Goal: Complete application form: Complete application form

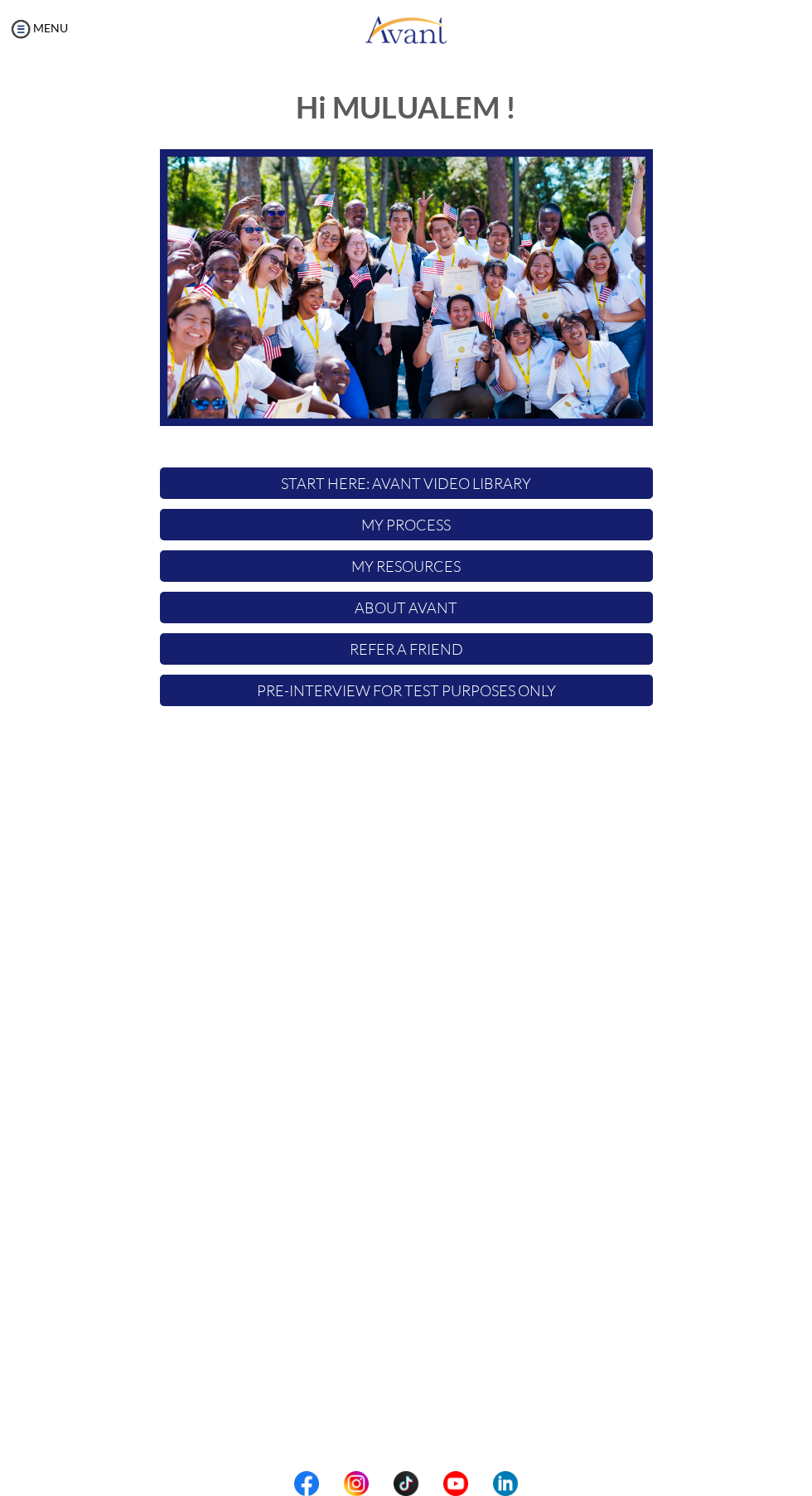
click at [507, 480] on p "START HERE: Avant Video Library" at bounding box center [406, 483] width 493 height 31
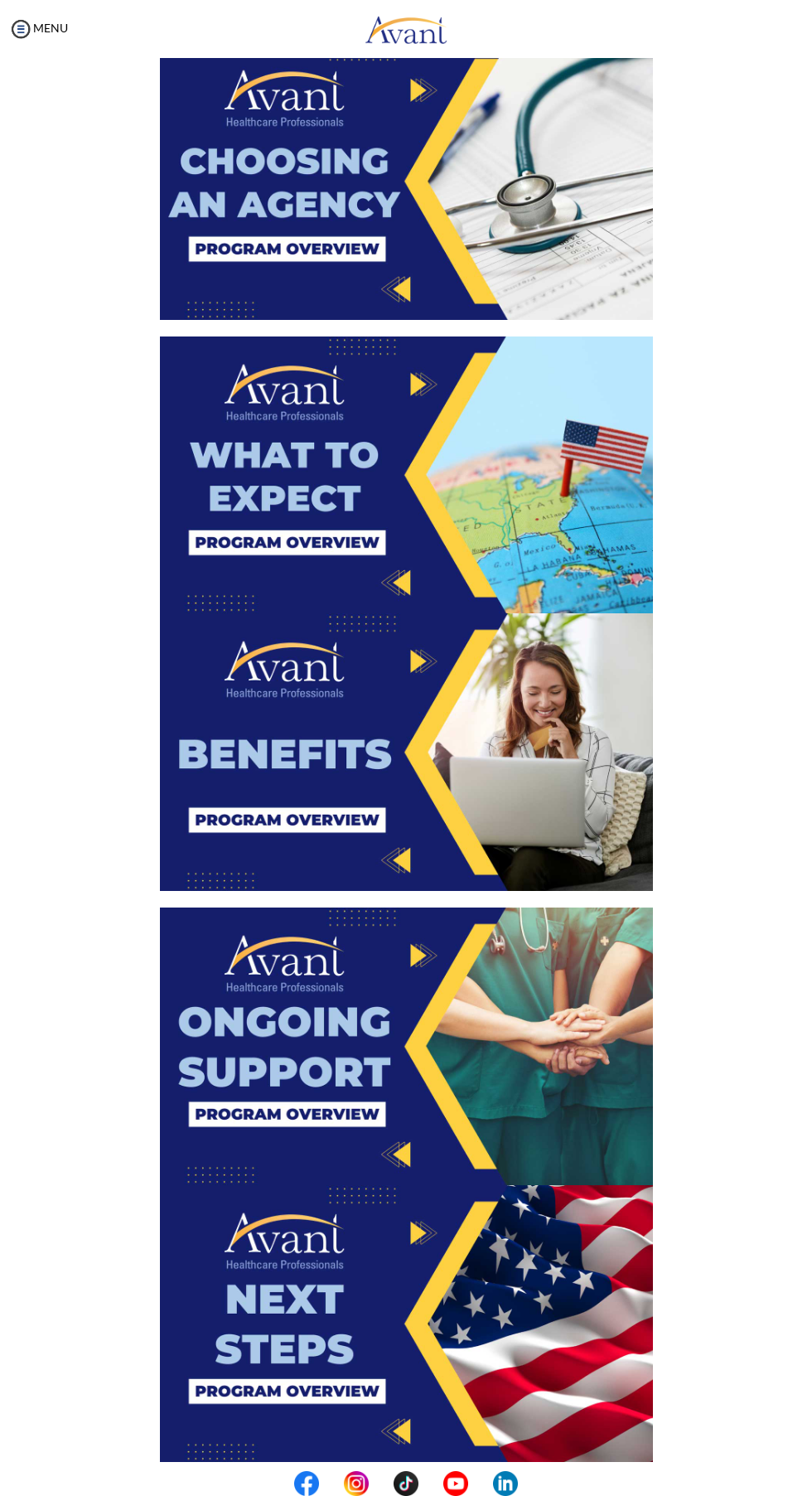
scroll to position [1721, 0]
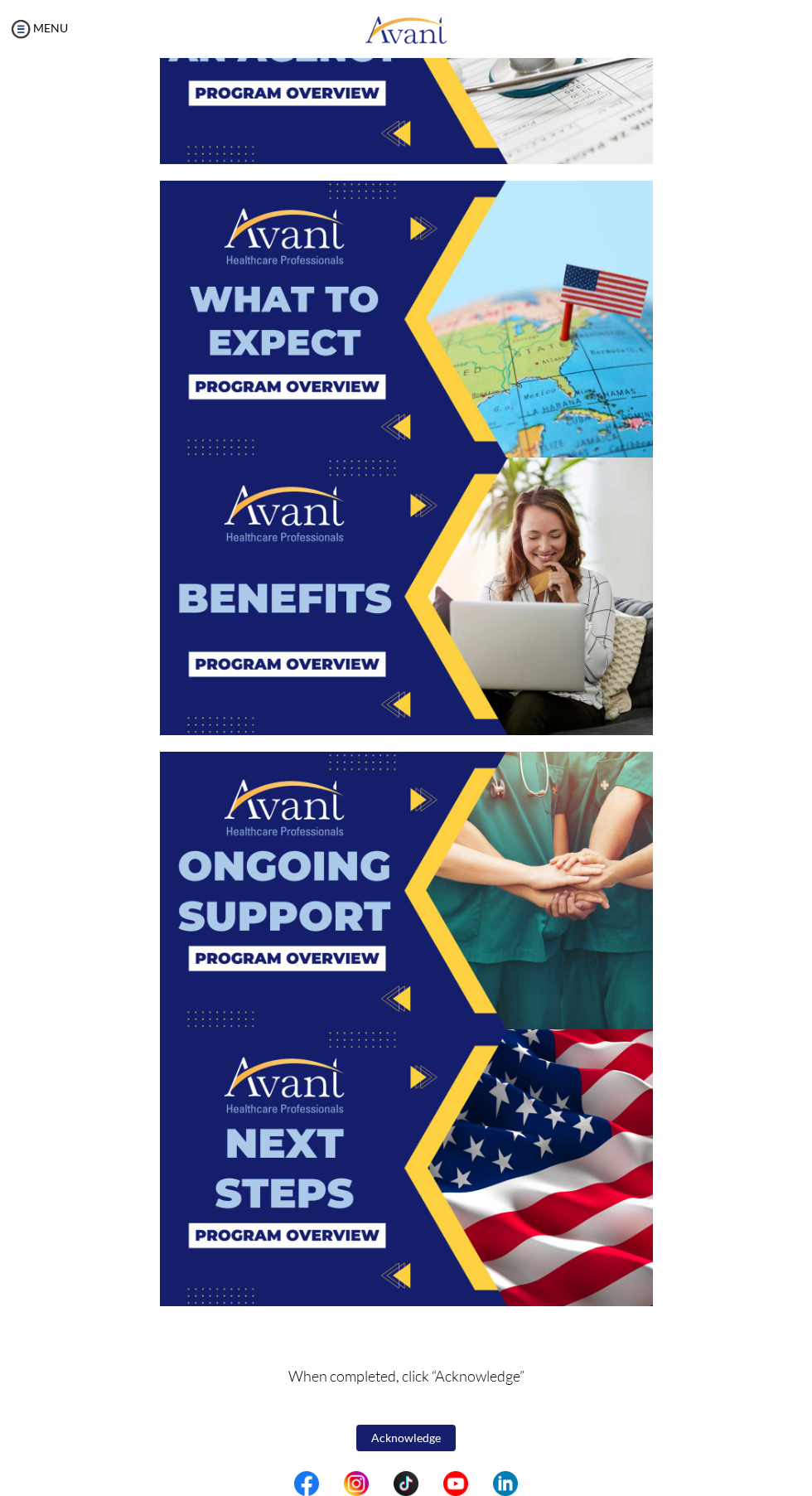
click at [510, 890] on img at bounding box center [406, 890] width 493 height 278
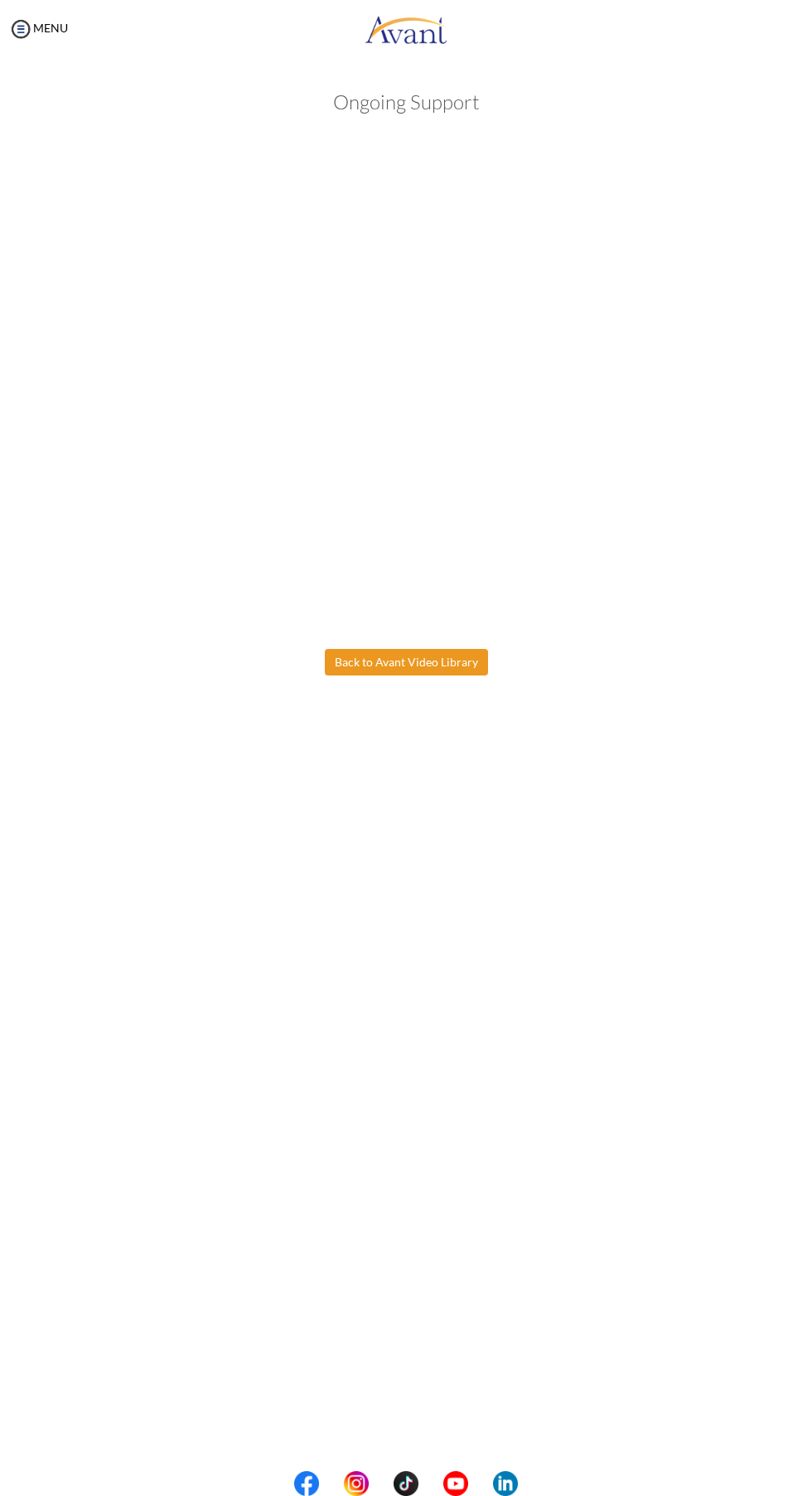
click at [430, 662] on body "Maintenance break. Please come back in 2 hours. MENU My Status What is the next…" at bounding box center [406, 748] width 812 height 1496
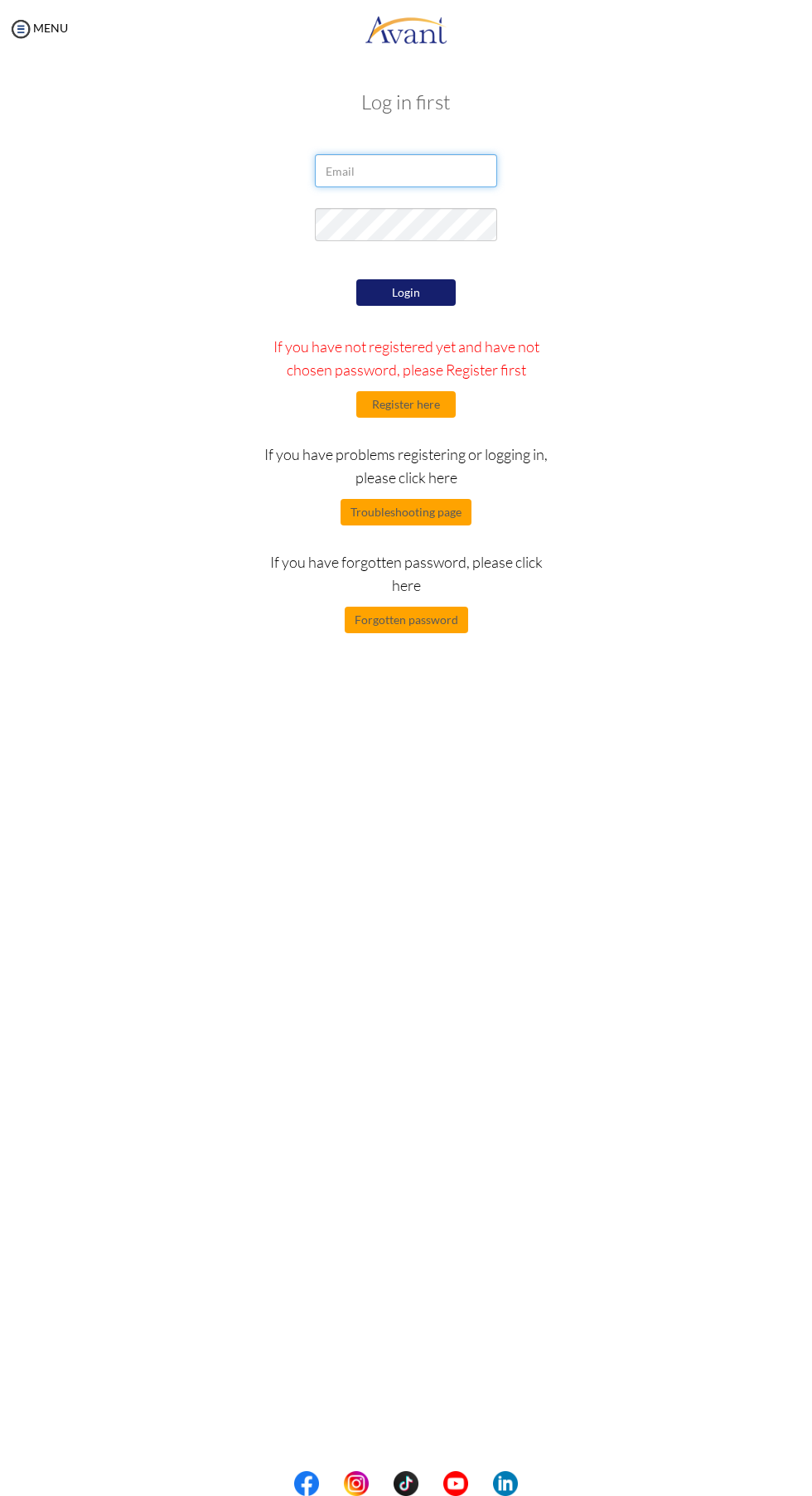
click at [485, 156] on input "email" at bounding box center [406, 170] width 182 height 33
type input "mulualemkunta3@gmail.com"
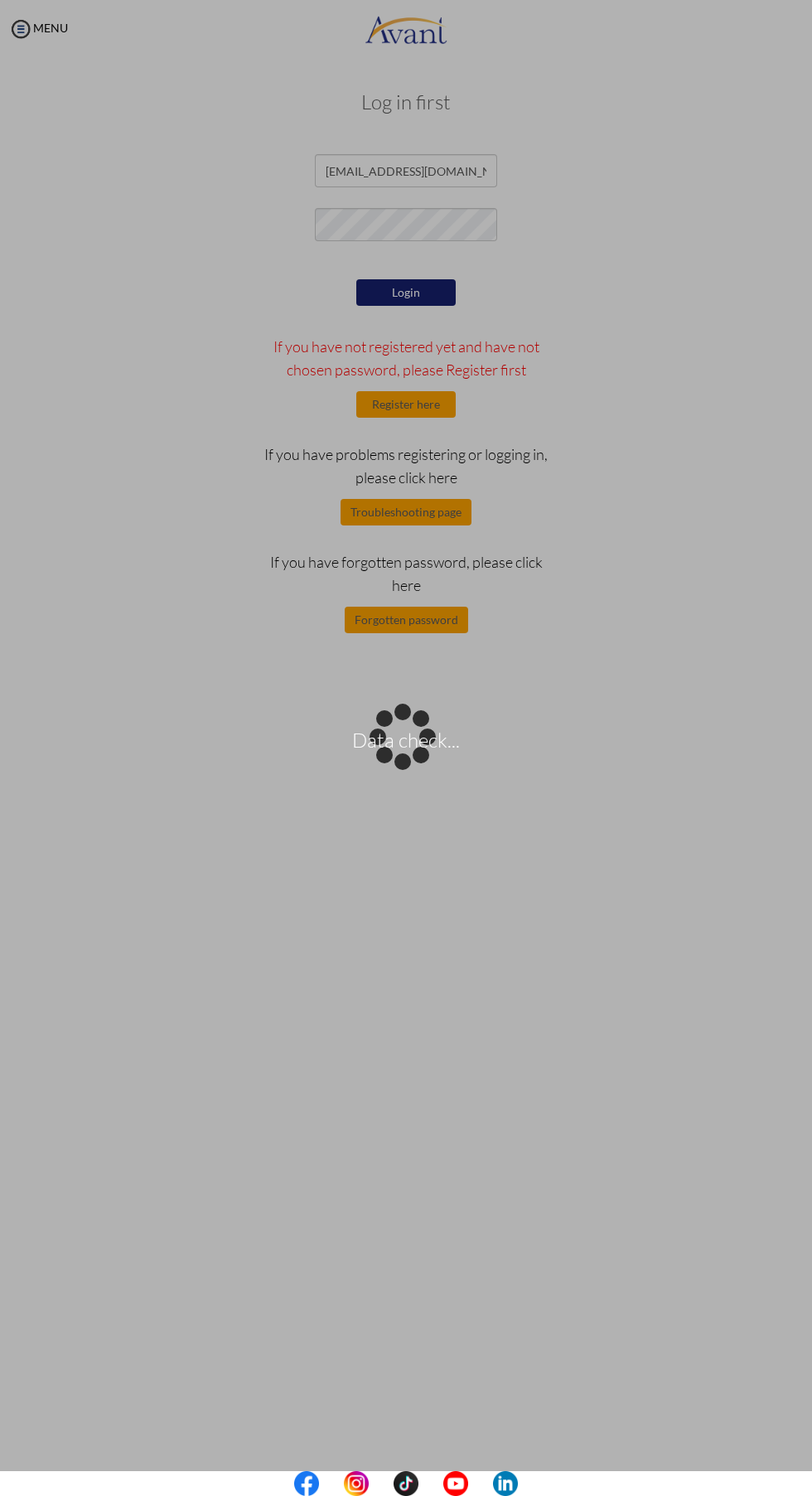
click at [418, 737] on div "Data check..." at bounding box center [406, 749] width 24 height 24
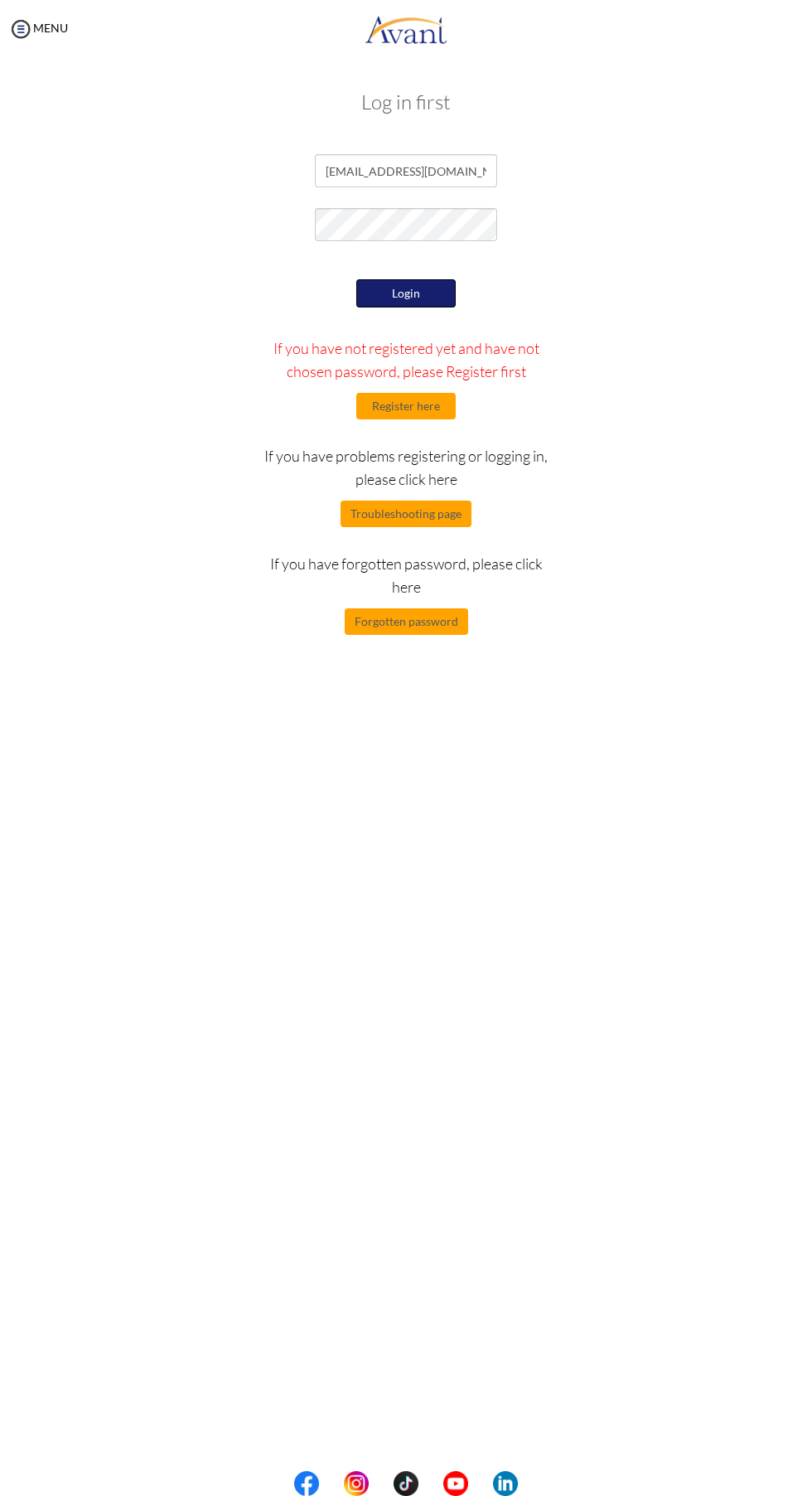
click at [424, 287] on button "Login" at bounding box center [406, 293] width 99 height 28
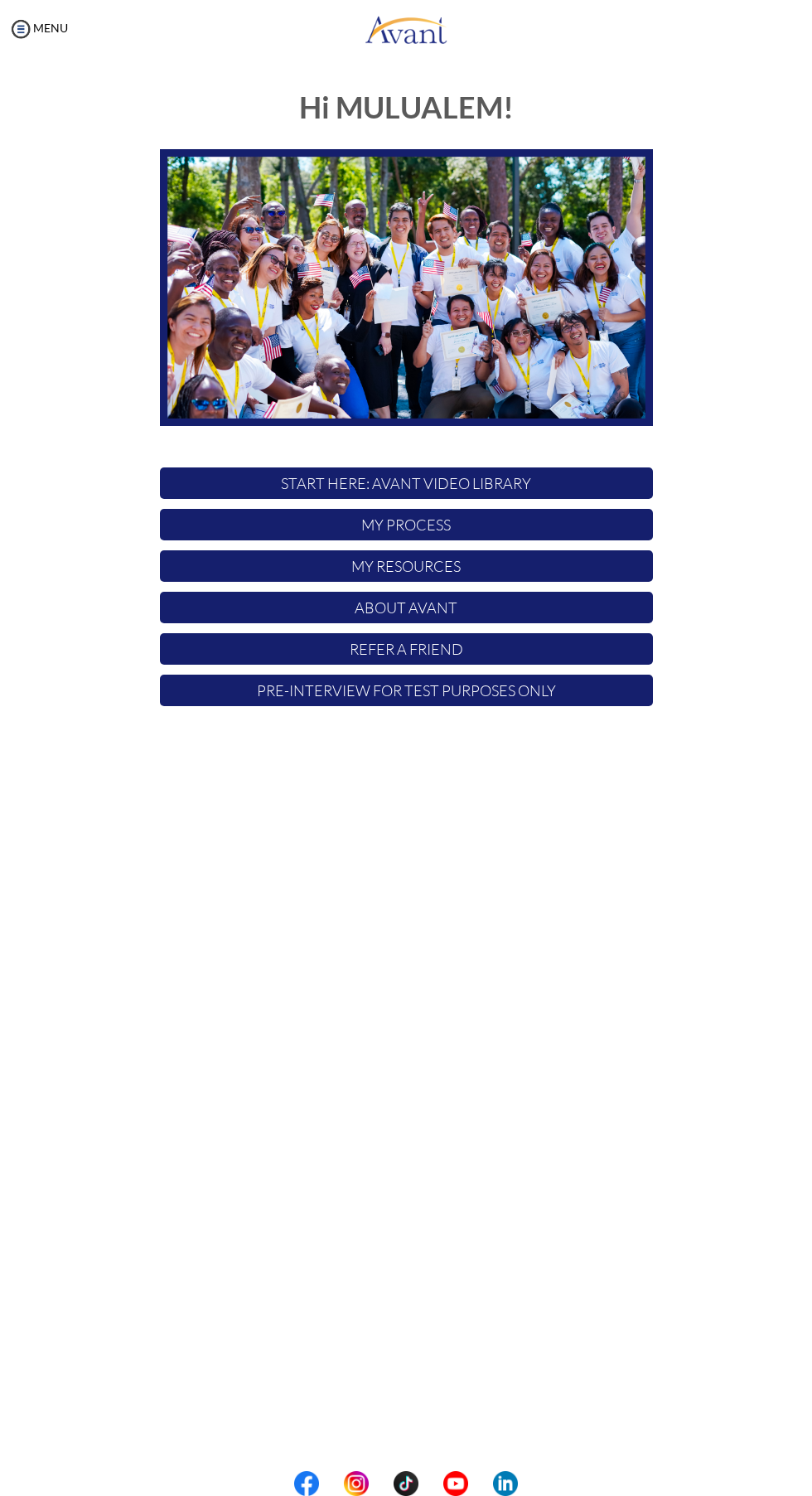
click at [515, 477] on p "START HERE: Avant Video Library" at bounding box center [406, 483] width 493 height 31
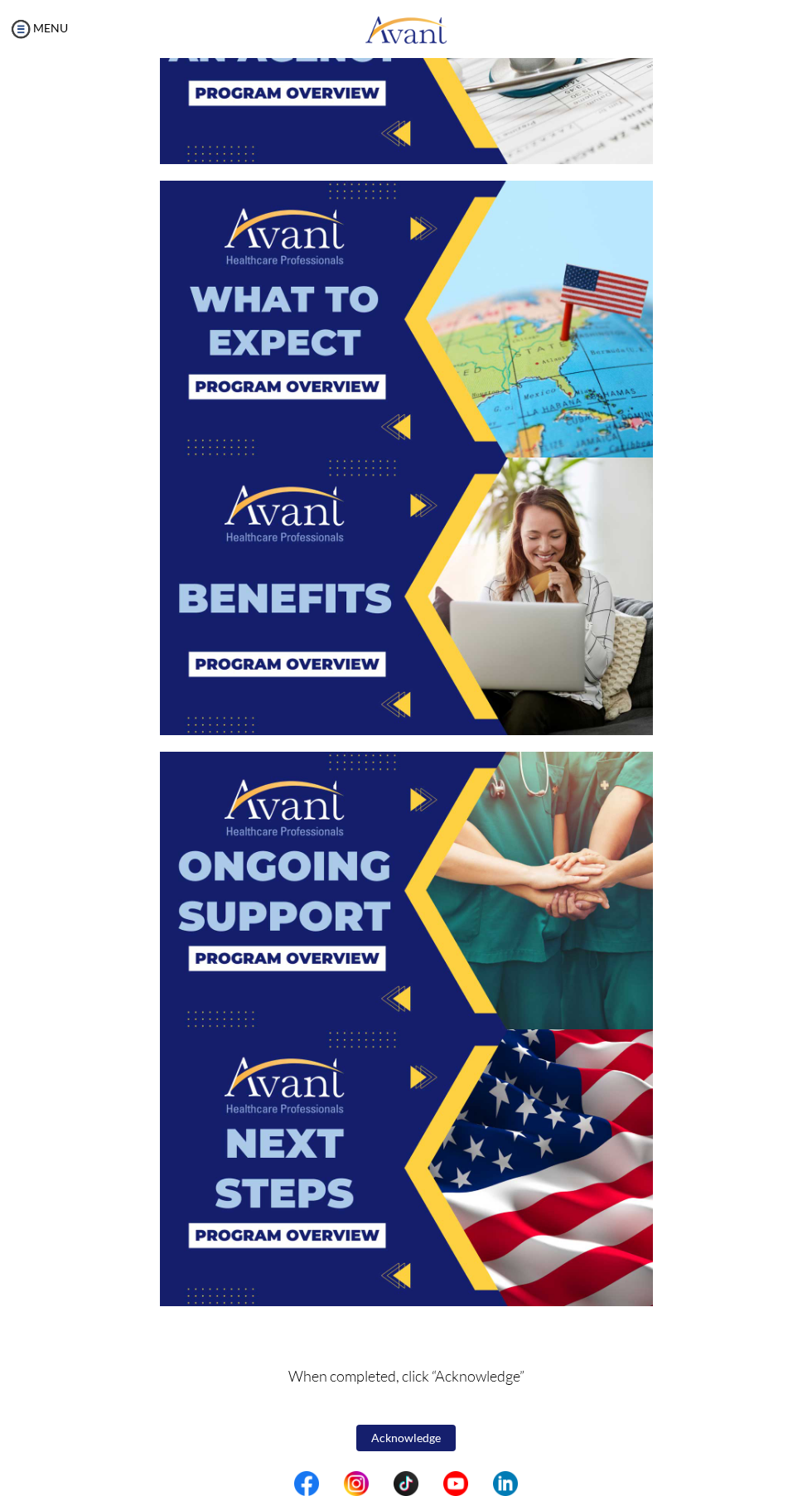
click at [440, 1150] on img at bounding box center [406, 1168] width 493 height 278
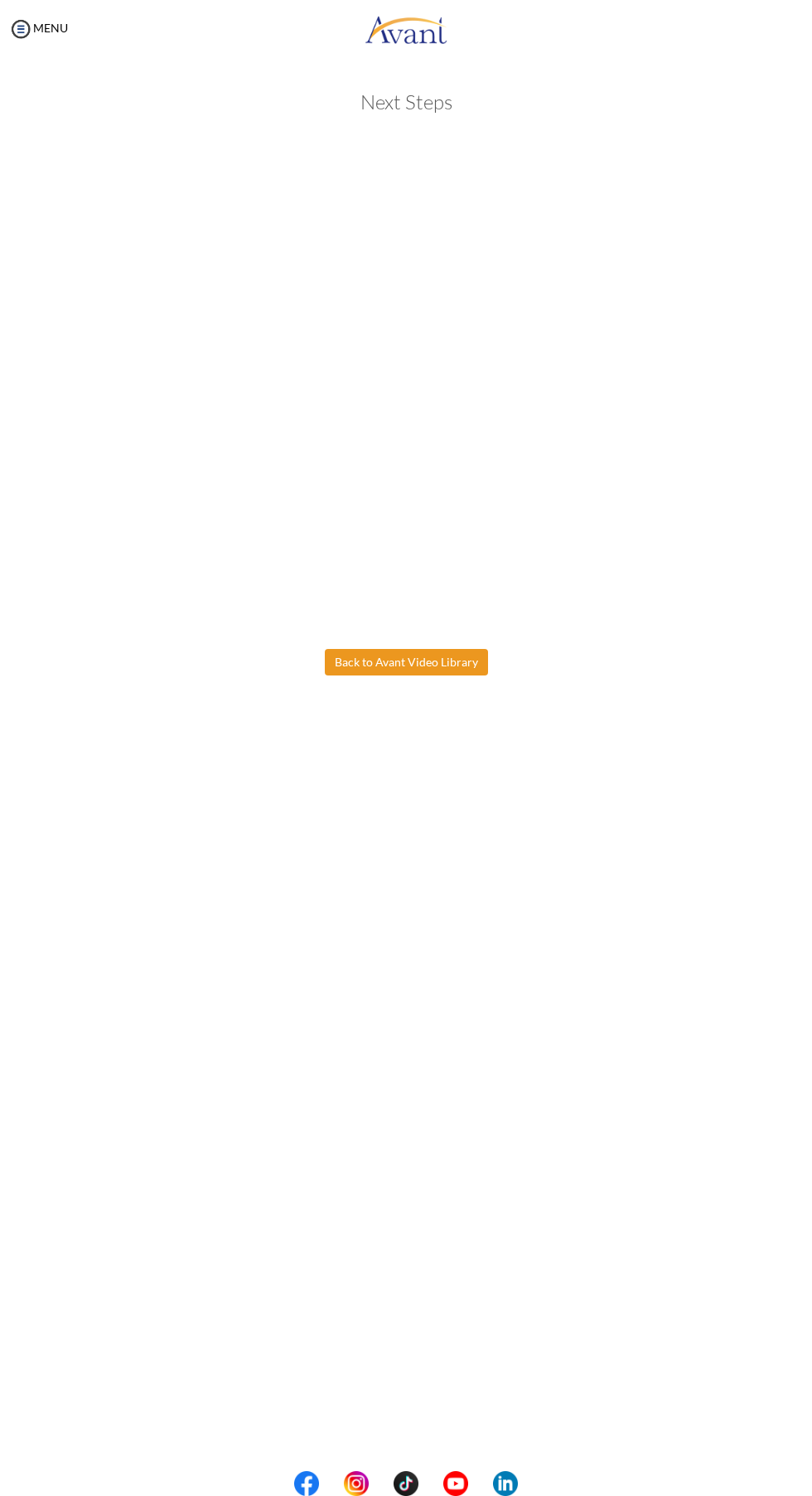
click at [435, 670] on body "Maintenance break. Please come back in 2 hours. MENU My Status What is the next…" at bounding box center [406, 748] width 812 height 1496
click at [455, 662] on button "Back to Avant Video Library" at bounding box center [407, 661] width 163 height 26
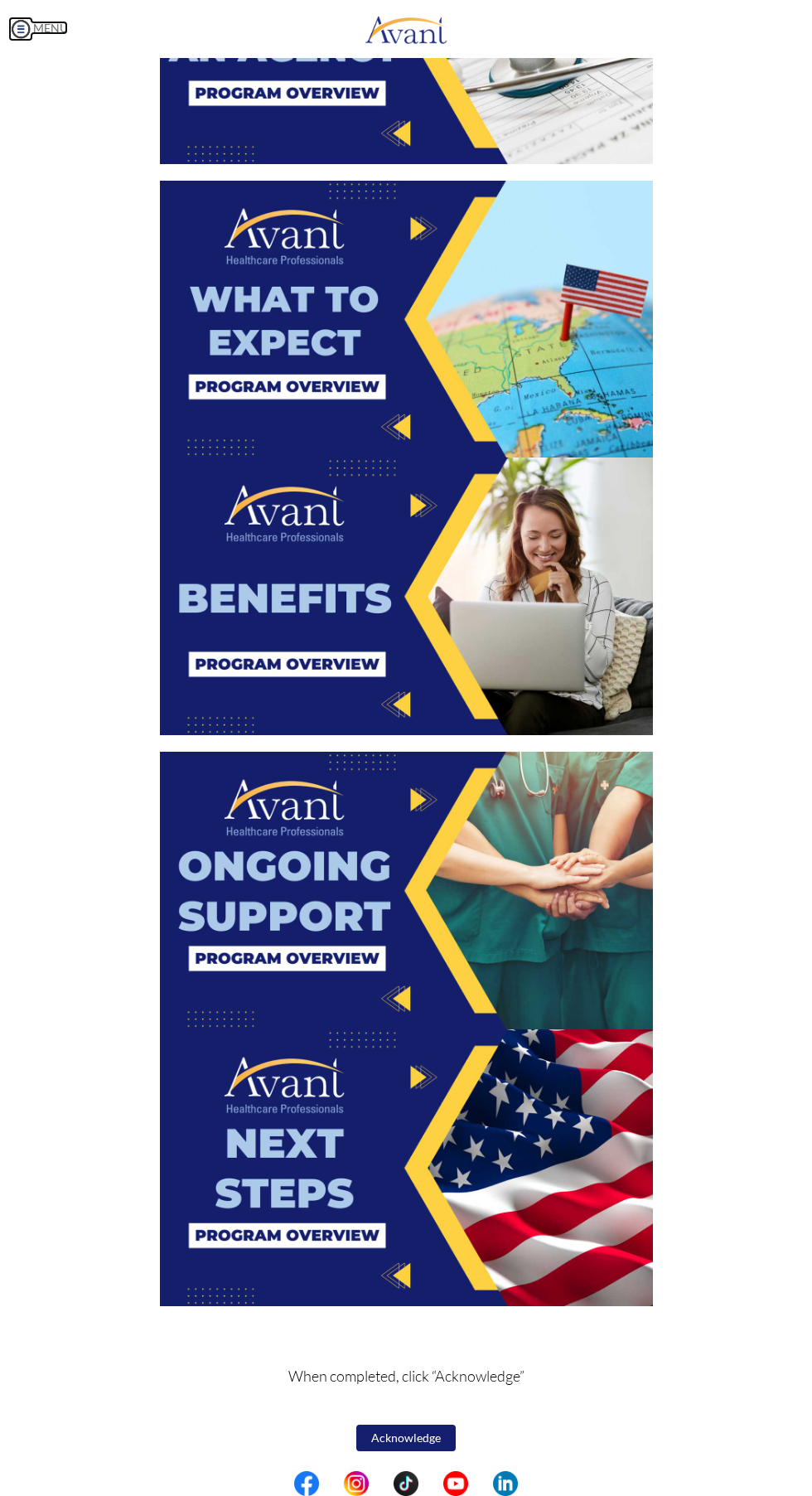
click at [40, 31] on link "MENU" at bounding box center [38, 28] width 60 height 14
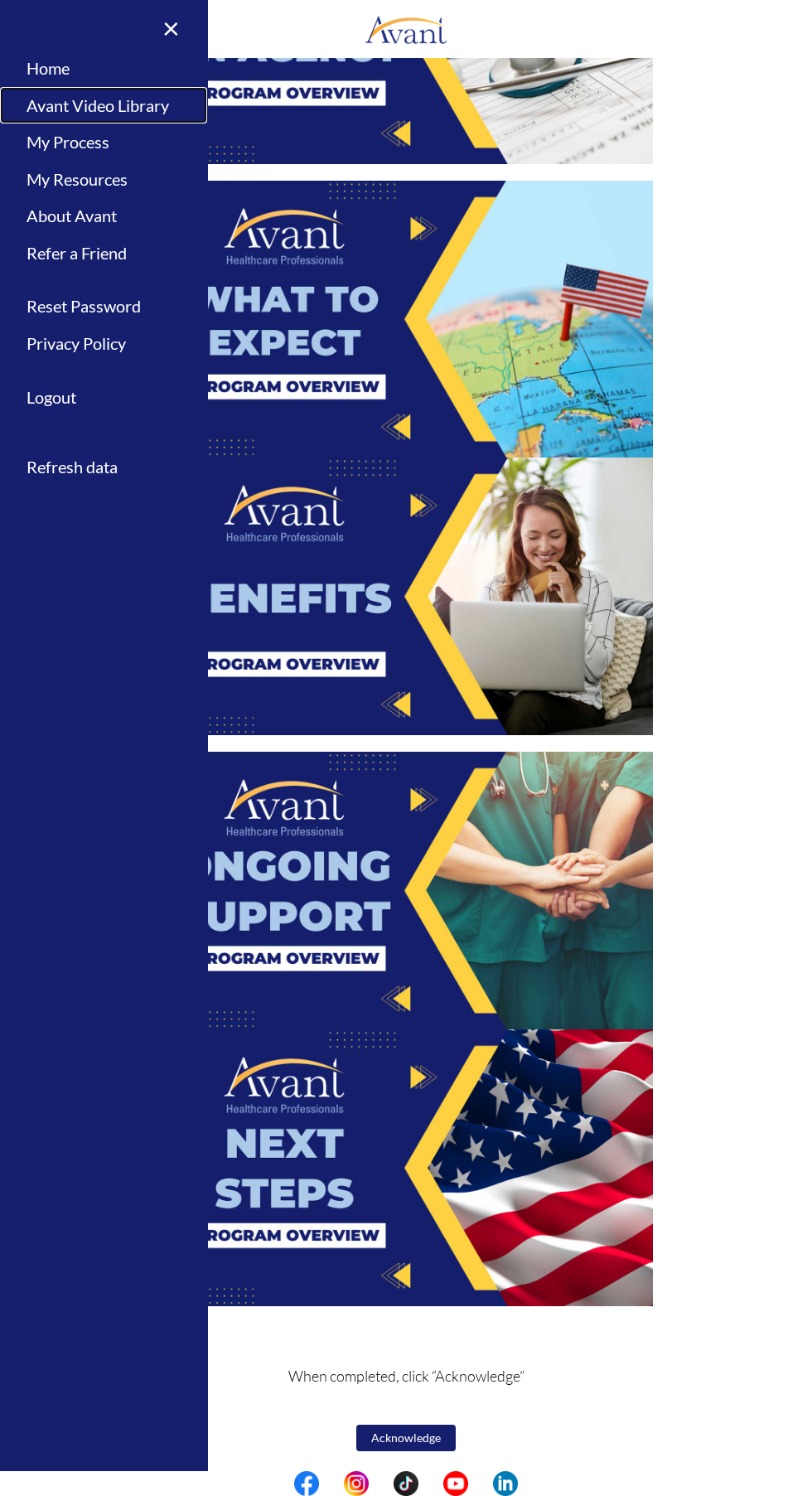
click at [144, 104] on link "Avant Video Library" at bounding box center [104, 105] width 207 height 37
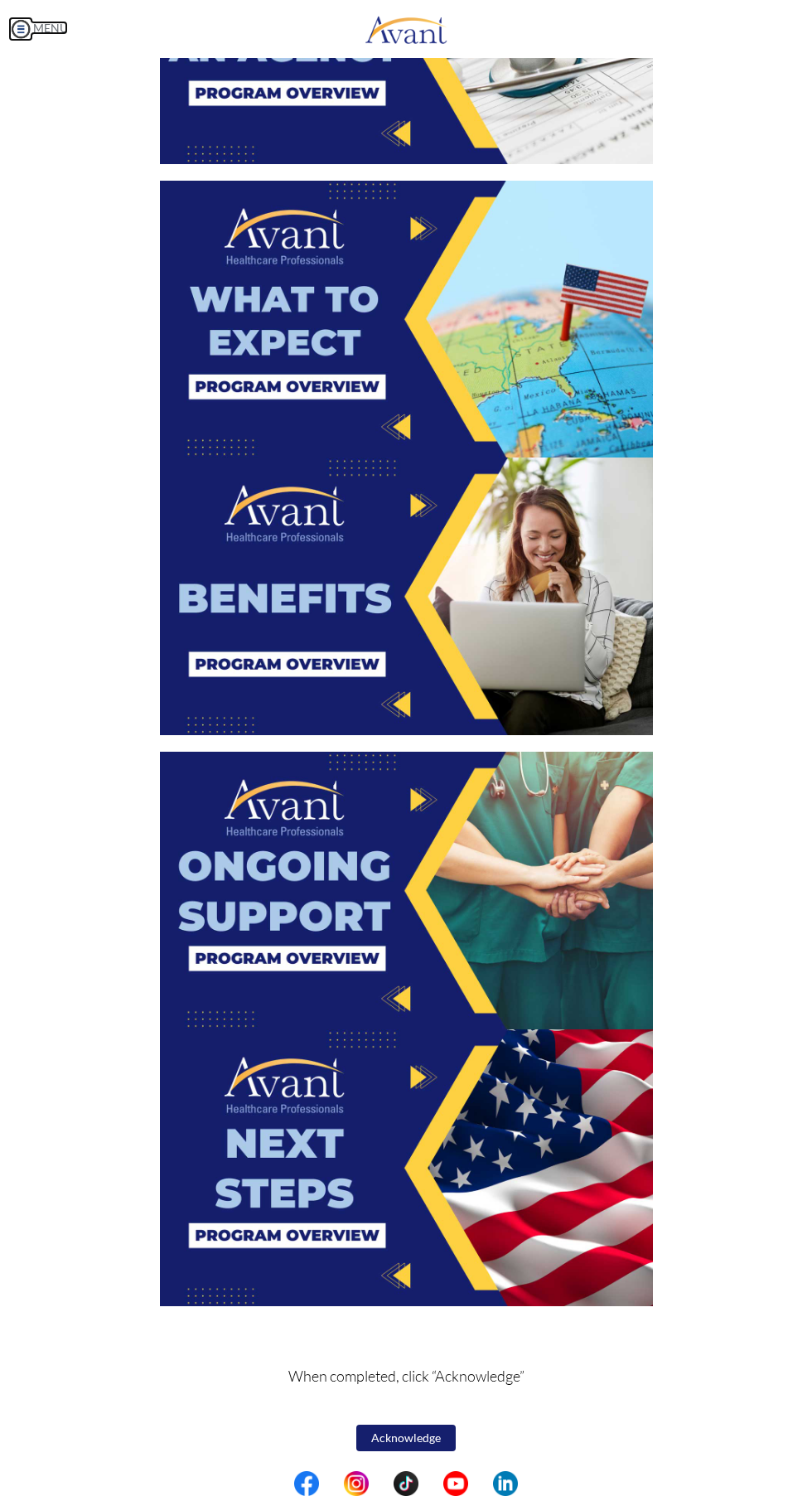
click at [42, 27] on link "MENU" at bounding box center [38, 28] width 60 height 14
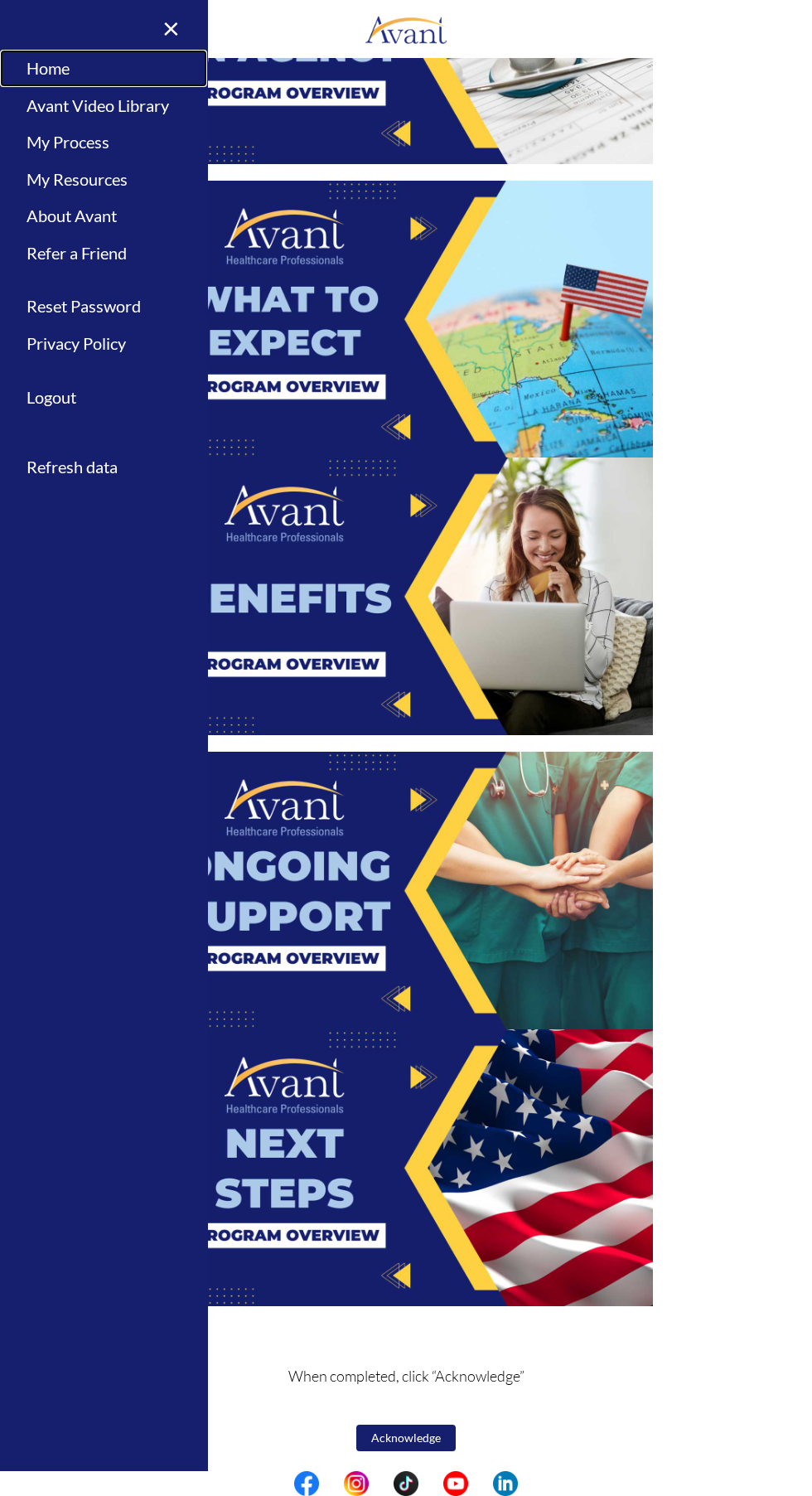
click at [131, 83] on link "Home" at bounding box center [104, 68] width 207 height 37
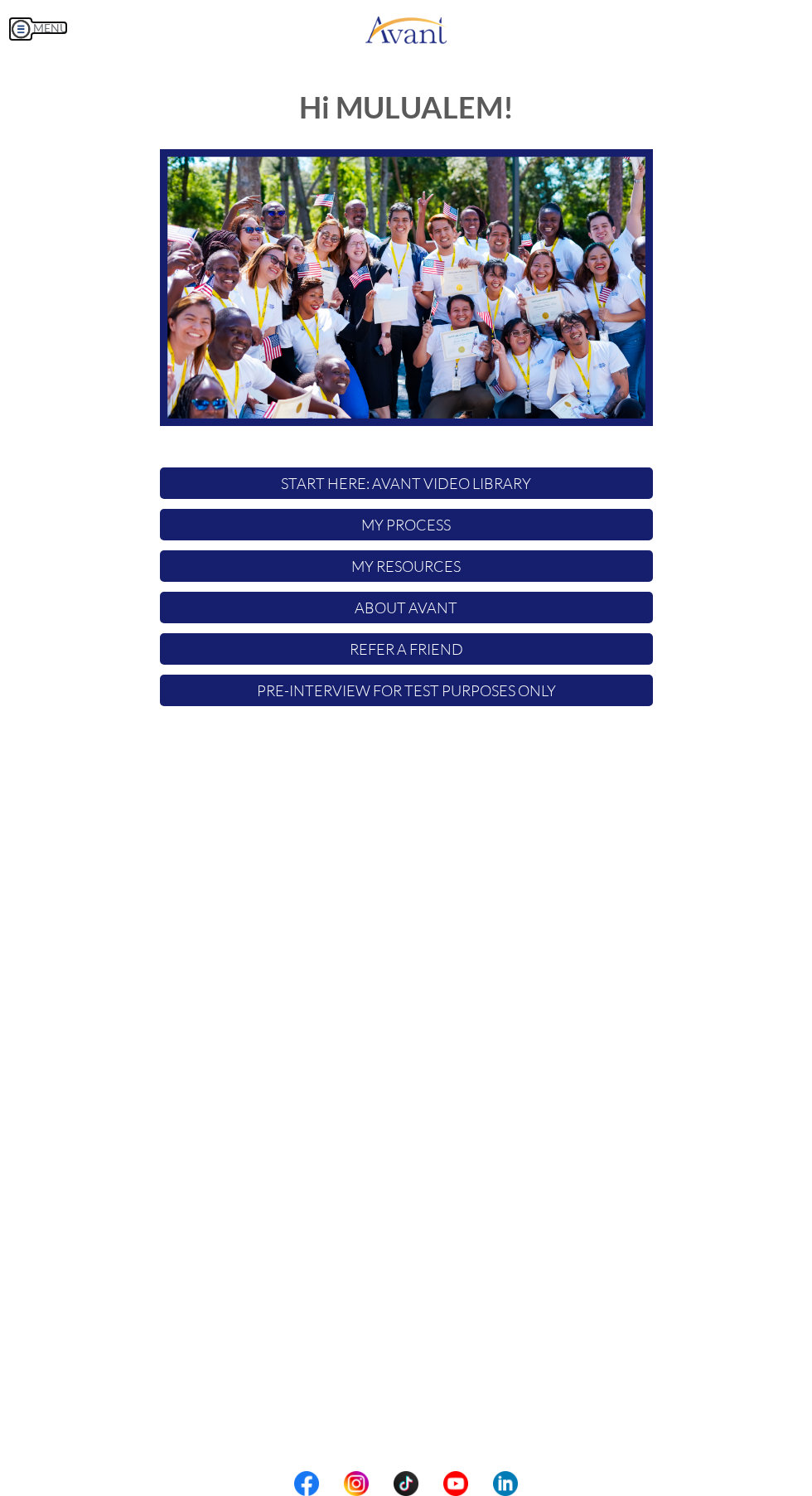
click at [43, 27] on link "MENU" at bounding box center [38, 28] width 60 height 14
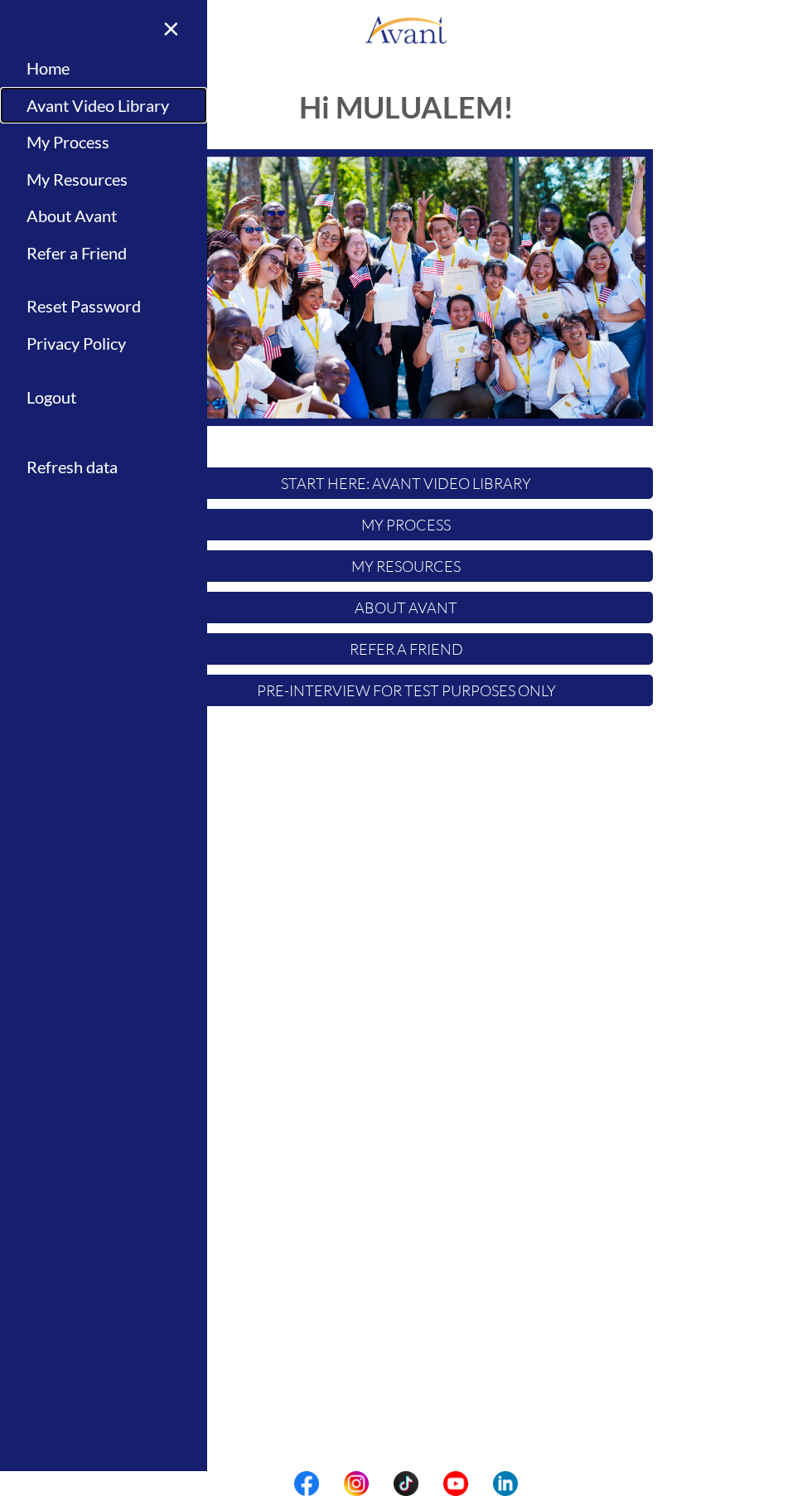
click at [131, 109] on link "Avant Video Library" at bounding box center [104, 105] width 207 height 37
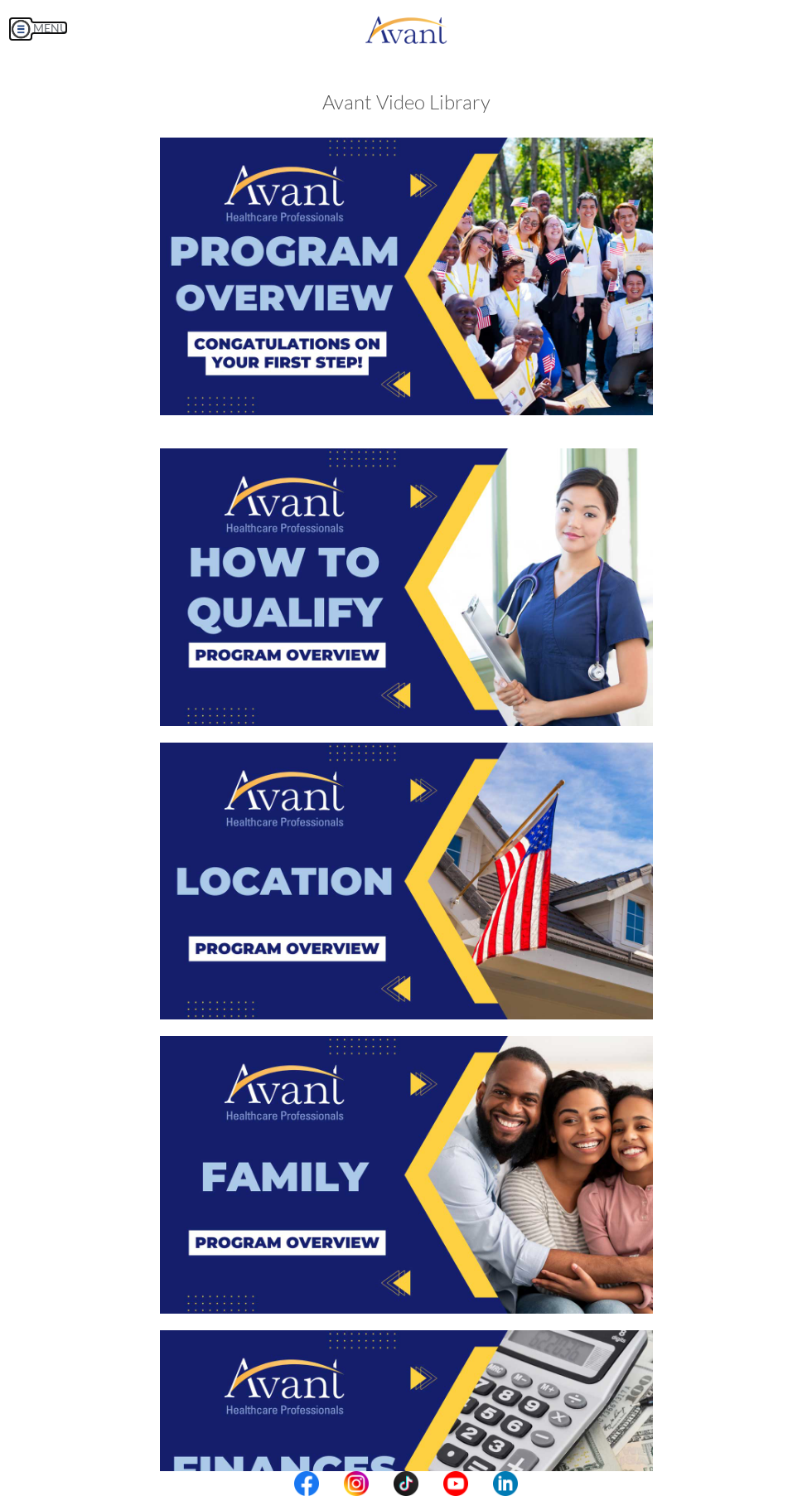
click at [52, 27] on link "MENU" at bounding box center [38, 28] width 60 height 14
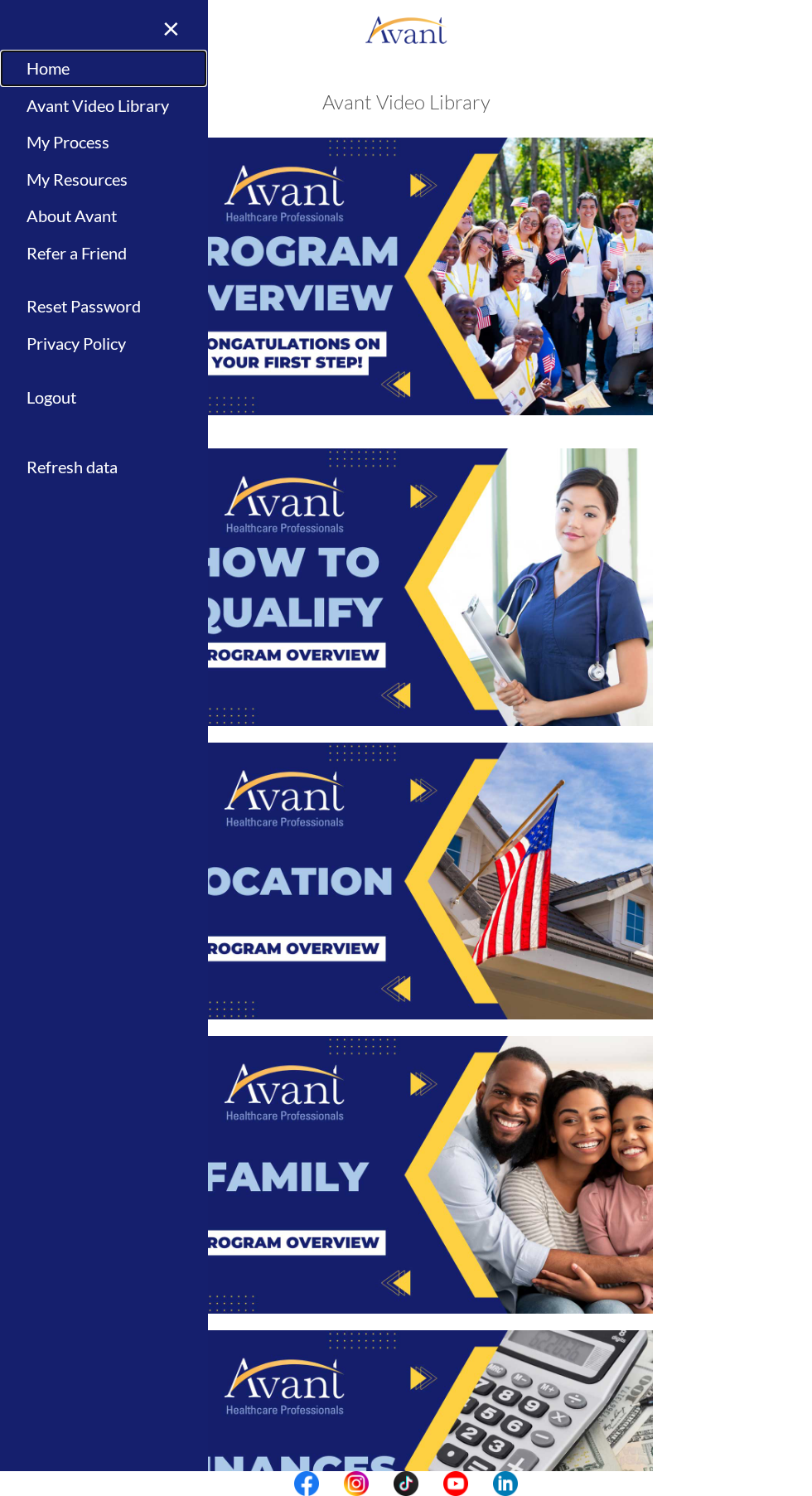
click at [61, 55] on link "Home" at bounding box center [104, 68] width 207 height 37
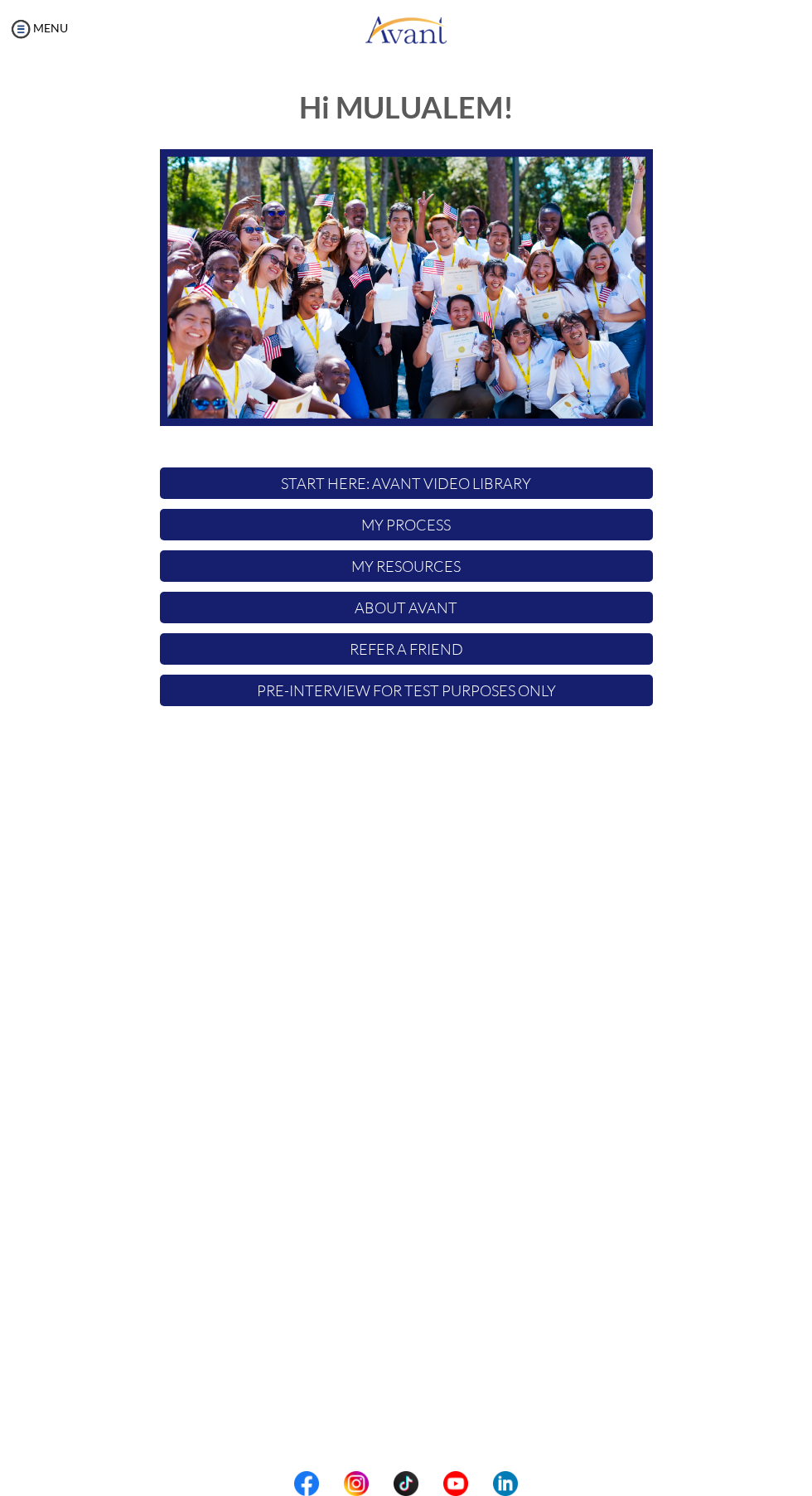
click at [442, 560] on p "My Resources" at bounding box center [406, 565] width 493 height 31
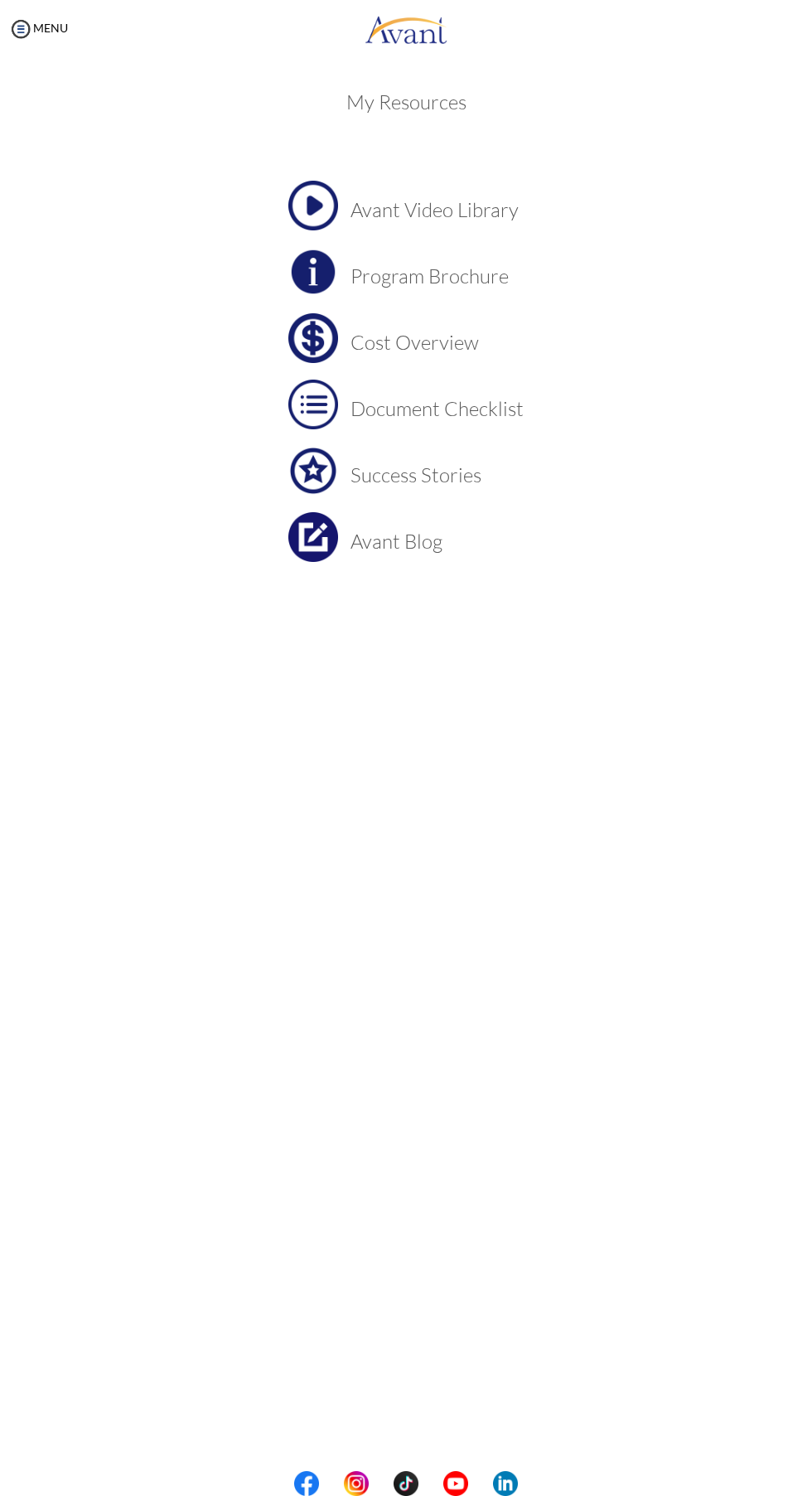
click at [431, 268] on h3 "Program Brochure" at bounding box center [437, 276] width 174 height 22
click at [456, 474] on h3 "Success Stories" at bounding box center [437, 475] width 174 height 22
click at [417, 540] on h3 "Avant Blog" at bounding box center [437, 542] width 174 height 22
click at [505, 384] on td "Document Checklist" at bounding box center [437, 404] width 174 height 50
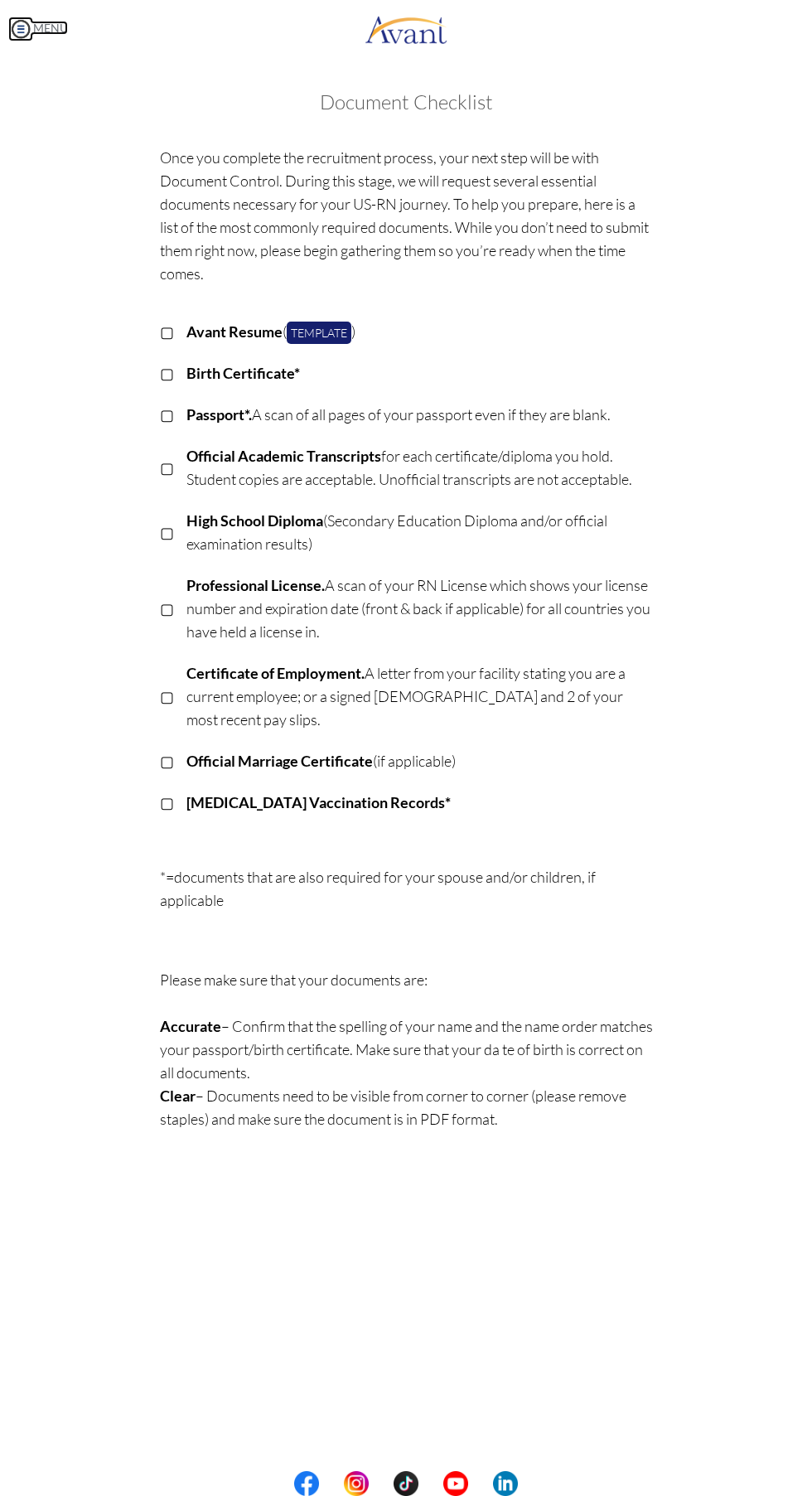
click at [45, 27] on link "MENU" at bounding box center [38, 28] width 60 height 14
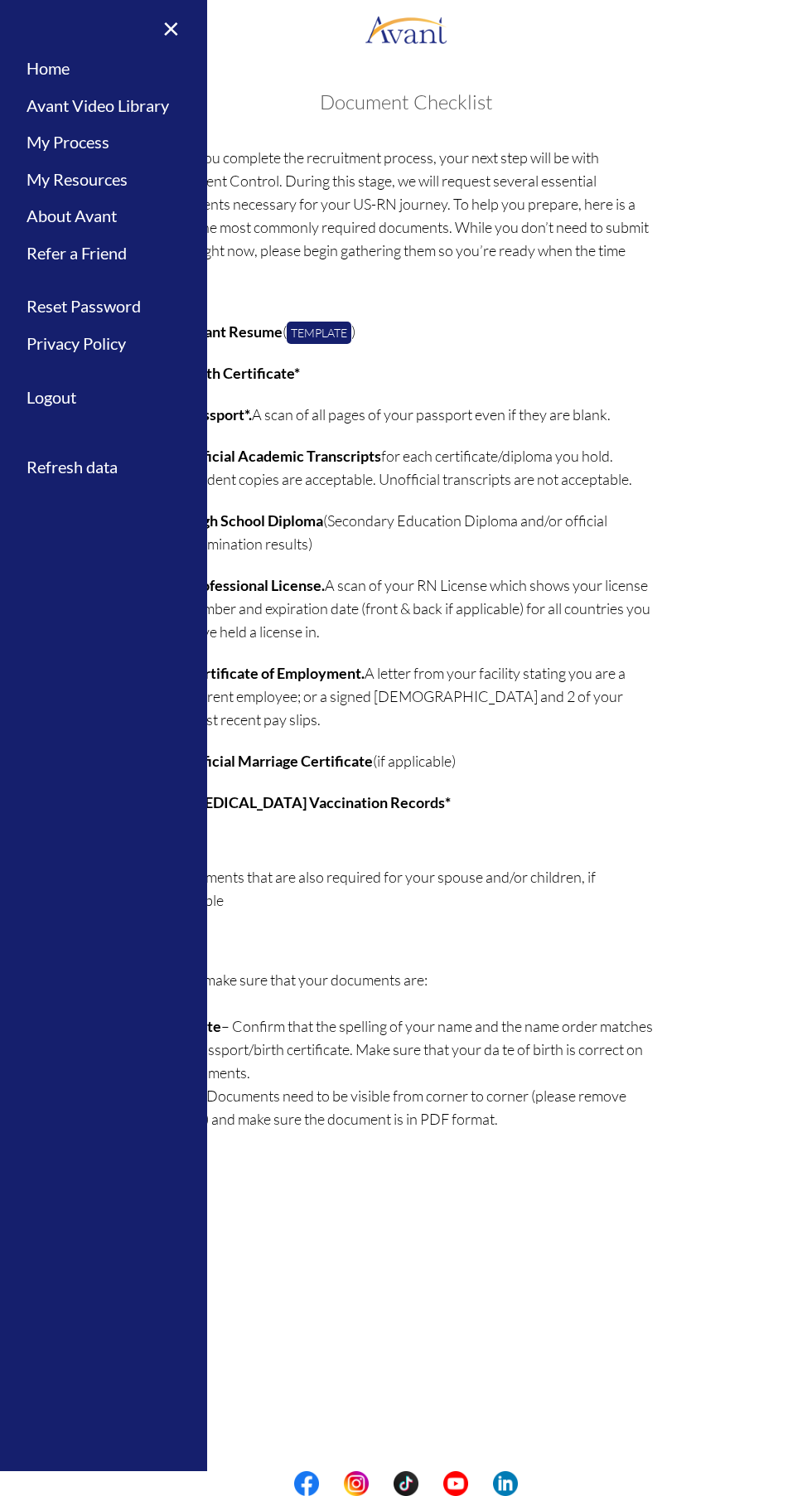
click at [664, 767] on div "Once you complete the recruitment process, your next step will be with Document…" at bounding box center [406, 638] width 518 height 1002
click at [596, 310] on div "Once you complete the recruitment process, your next step will be with Document…" at bounding box center [406, 638] width 518 height 1002
click at [339, 332] on link "Template" at bounding box center [318, 333] width 65 height 23
click at [542, 897] on p "*=documents that are also required for your spouse and/or children, if applicab…" at bounding box center [406, 911] width 493 height 93
click at [170, 11] on link "×" at bounding box center [161, 28] width 51 height 56
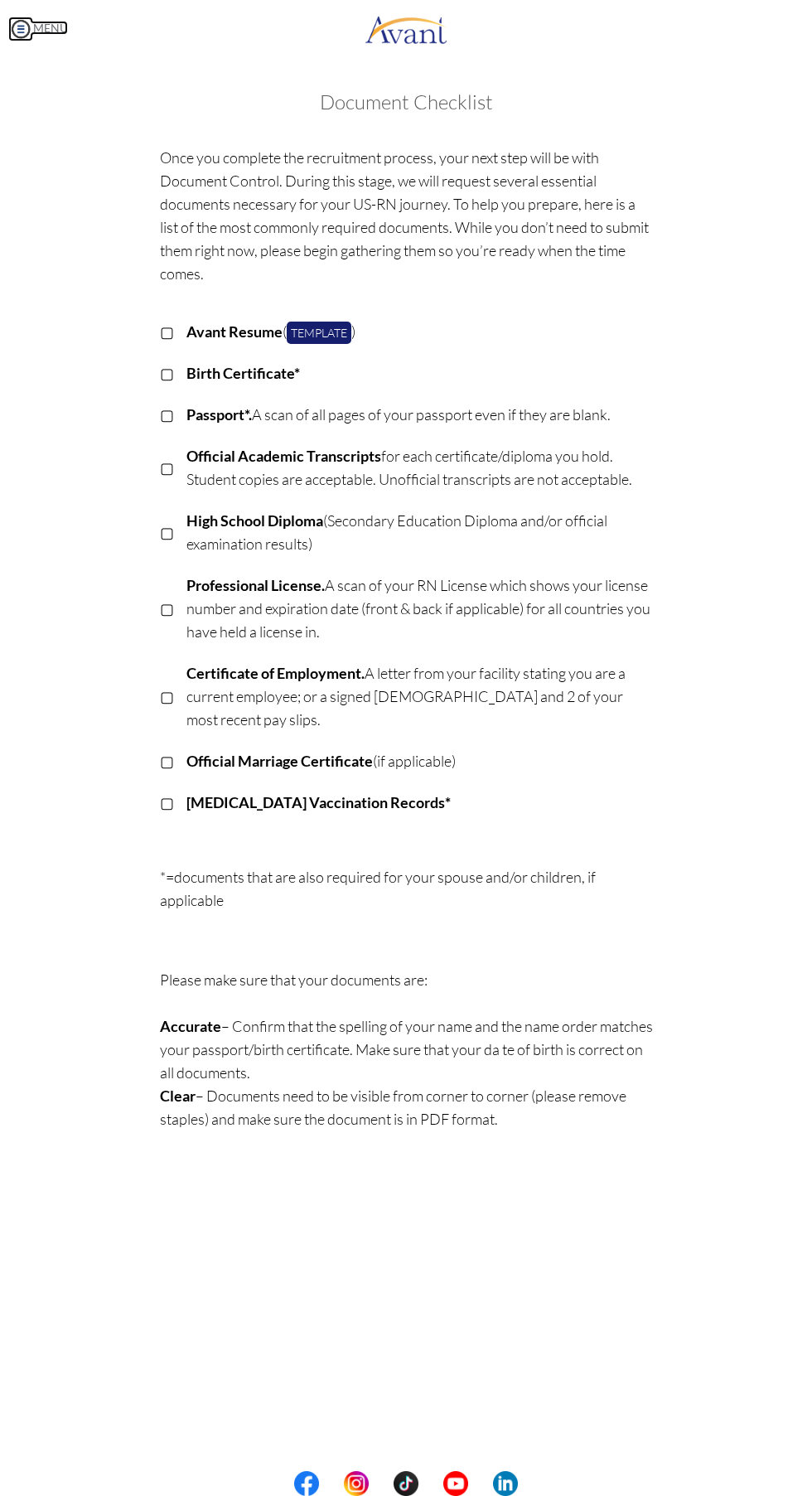
click at [43, 34] on link "MENU" at bounding box center [38, 28] width 60 height 14
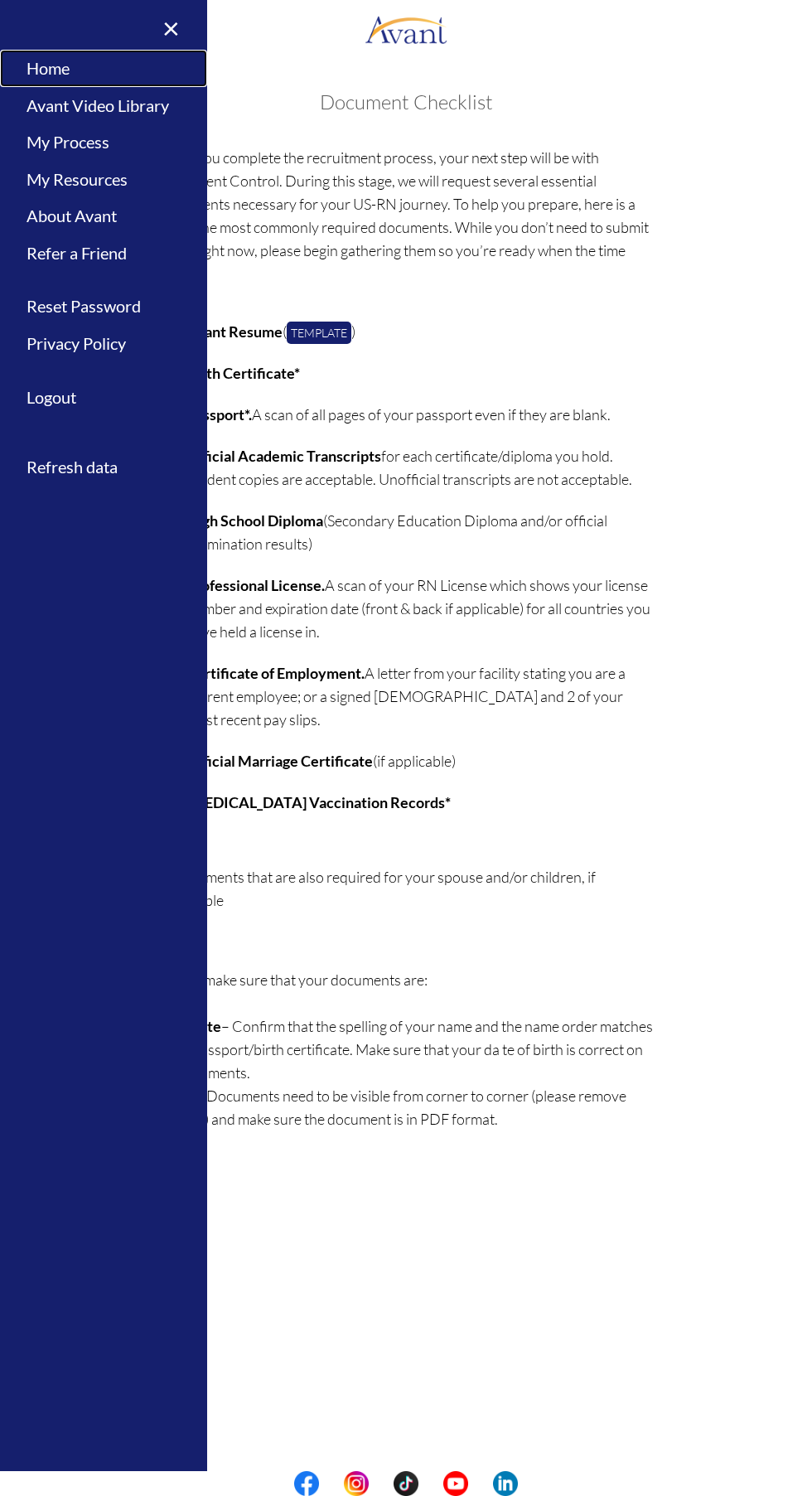
click at [56, 66] on link "Home" at bounding box center [104, 68] width 207 height 37
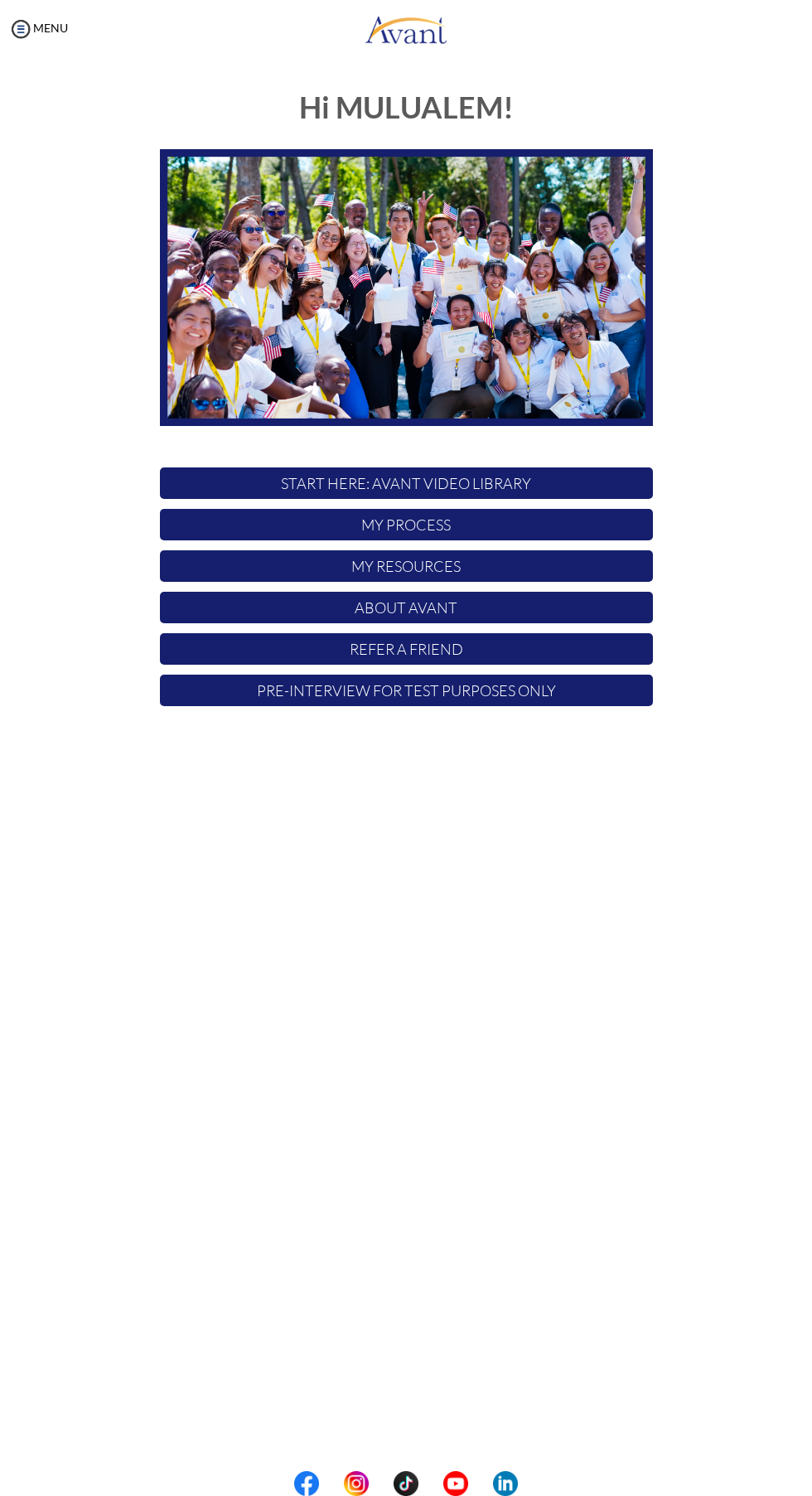
click at [523, 689] on p "Pre-Interview for test purposes only" at bounding box center [406, 690] width 493 height 31
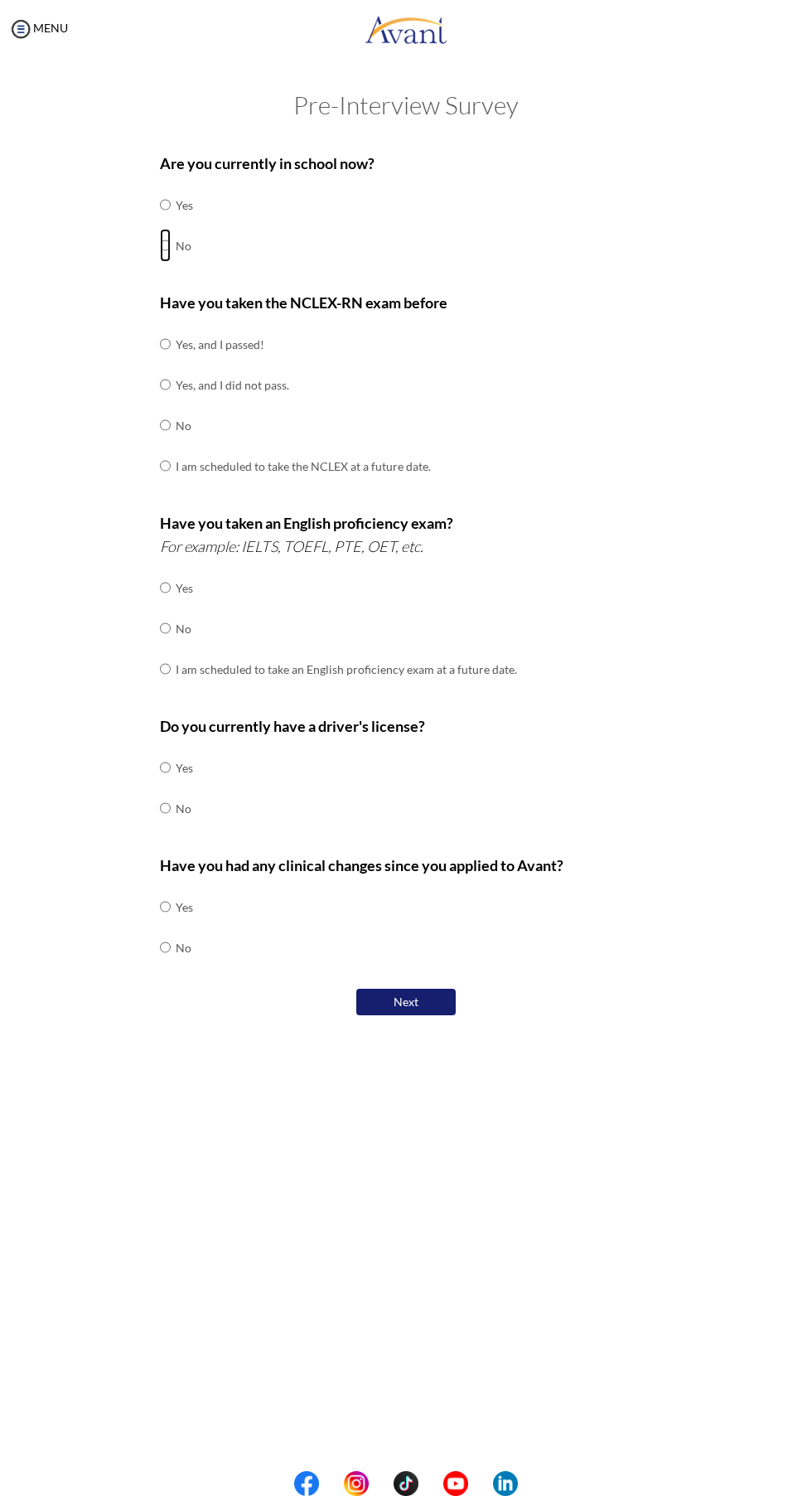
click at [166, 253] on input "radio" at bounding box center [165, 245] width 11 height 33
radio input "true"
click at [171, 463] on input "radio" at bounding box center [165, 465] width 11 height 33
radio input "true"
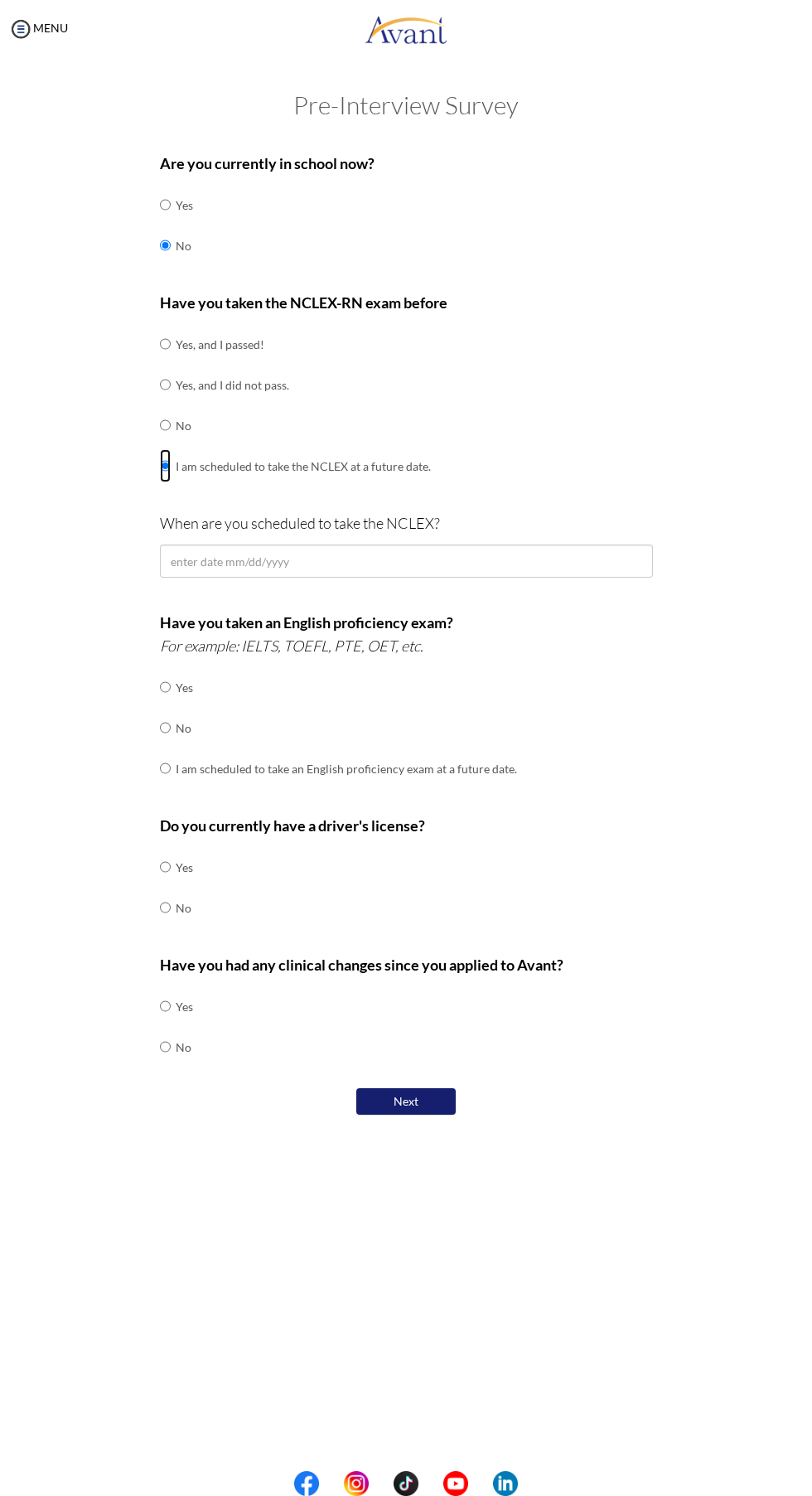
click at [171, 463] on input "radio" at bounding box center [165, 465] width 11 height 33
click at [168, 422] on input "radio" at bounding box center [165, 425] width 11 height 33
radio input "true"
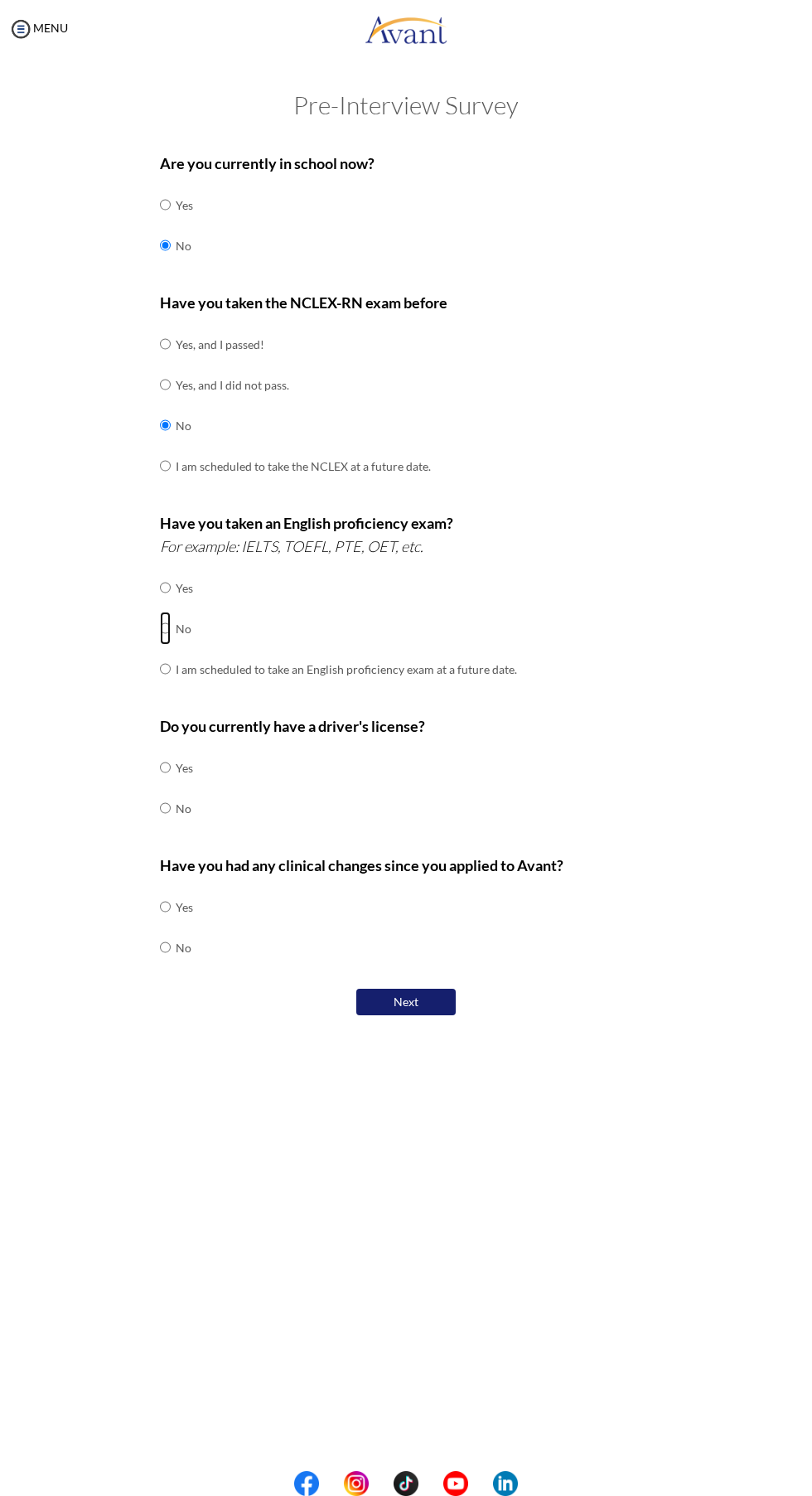
click at [166, 626] on input "radio" at bounding box center [165, 628] width 11 height 33
radio input "true"
click at [166, 804] on input "radio" at bounding box center [165, 808] width 11 height 33
radio input "true"
click at [166, 946] on input "radio" at bounding box center [165, 947] width 11 height 33
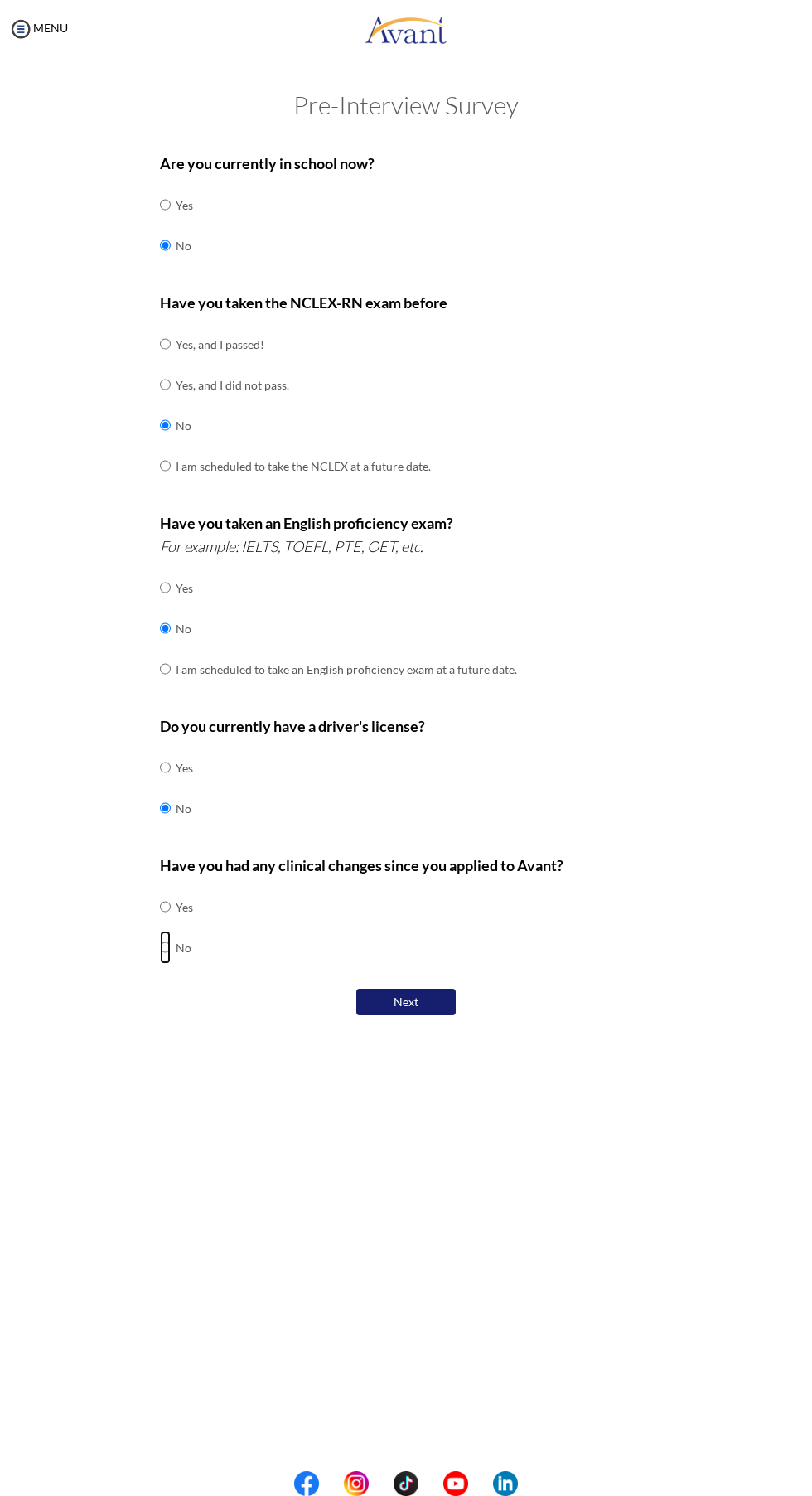
radio input "true"
click at [435, 989] on button "Next" at bounding box center [406, 1002] width 99 height 28
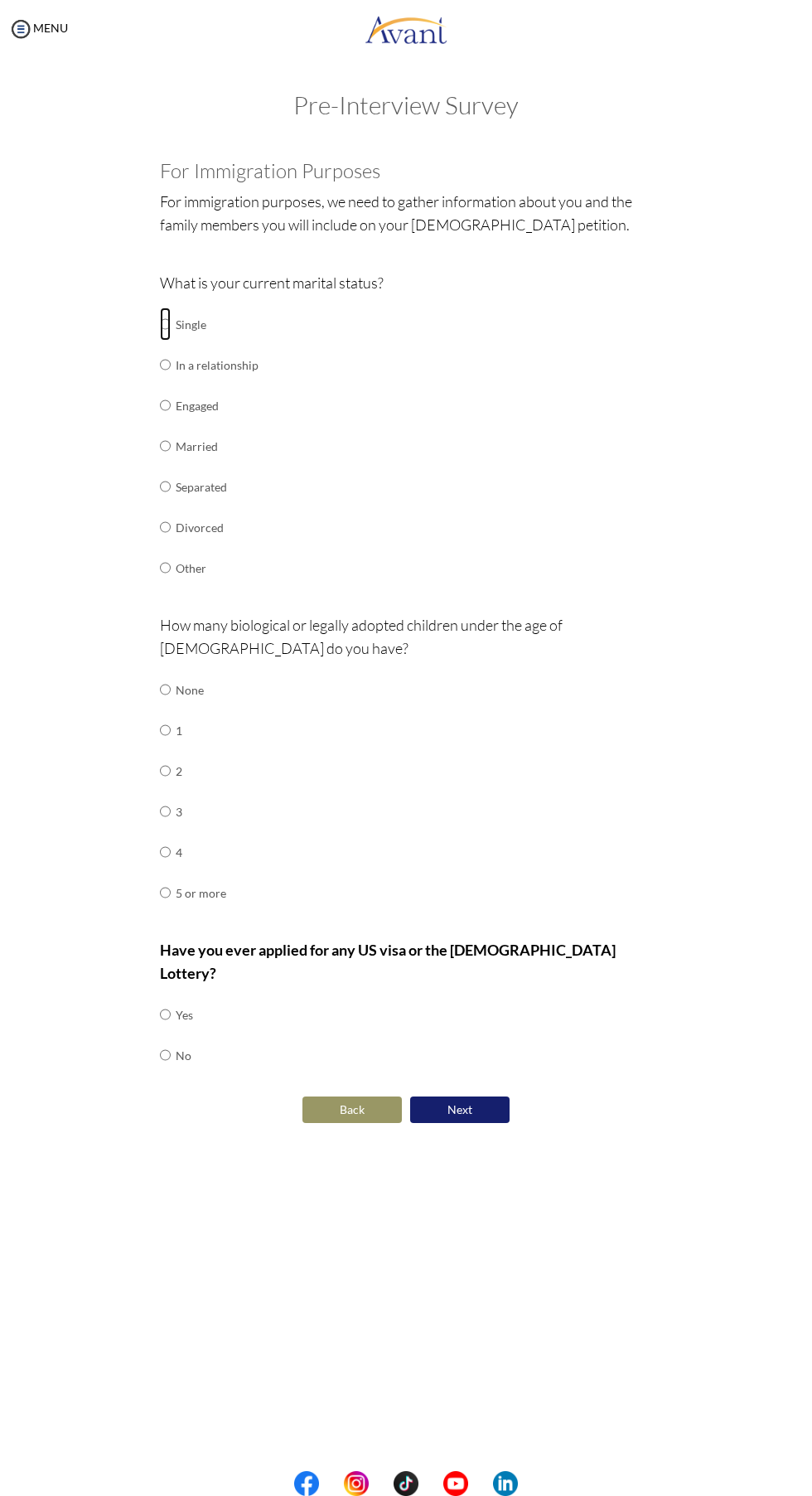
click at [166, 317] on input "radio" at bounding box center [165, 323] width 11 height 33
radio input "true"
click at [166, 686] on input "radio" at bounding box center [165, 689] width 11 height 33
radio input "true"
click at [166, 1039] on input "radio" at bounding box center [165, 1055] width 11 height 33
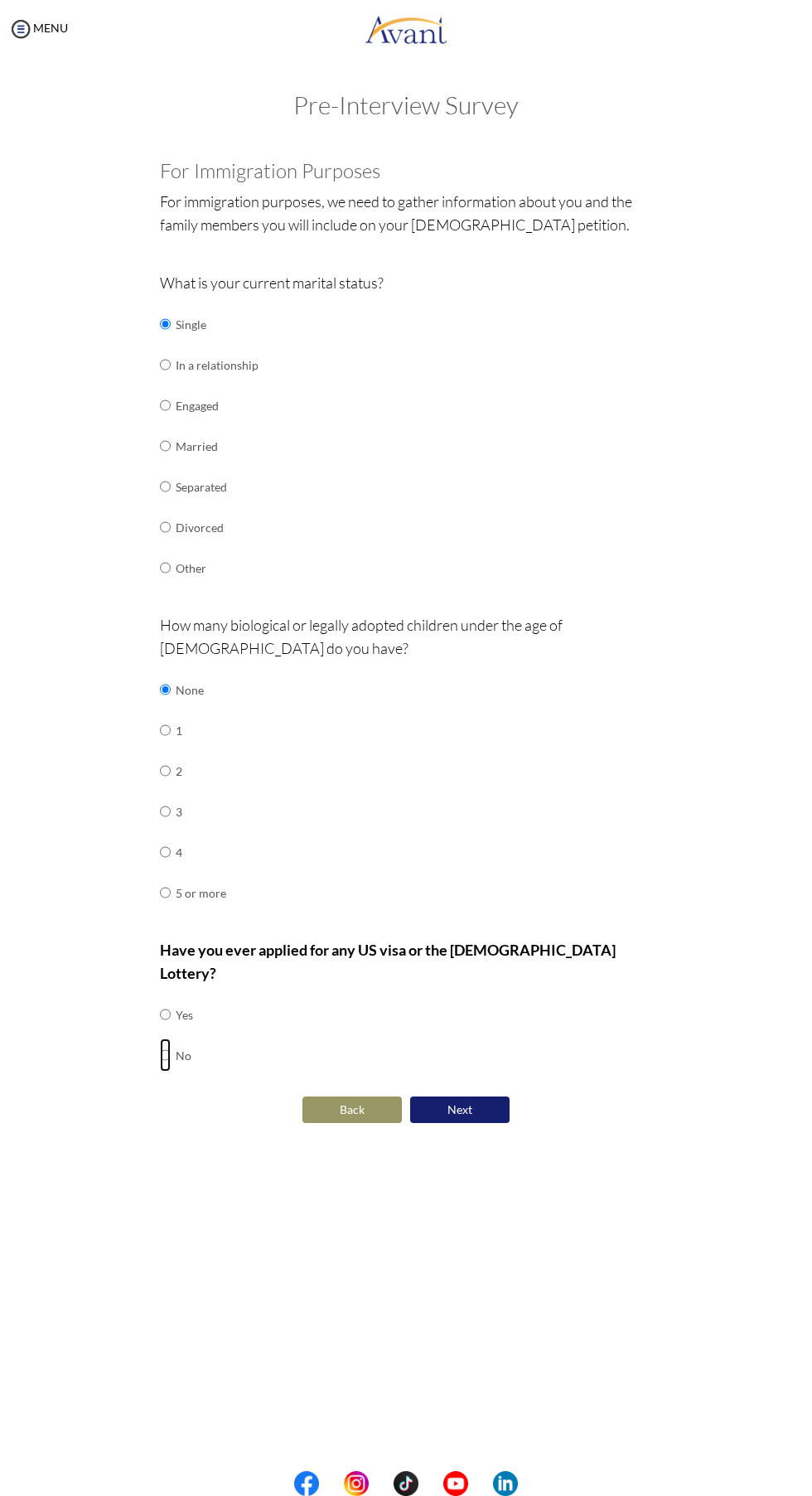
radio input "true"
click at [480, 1097] on button "Next" at bounding box center [460, 1110] width 99 height 28
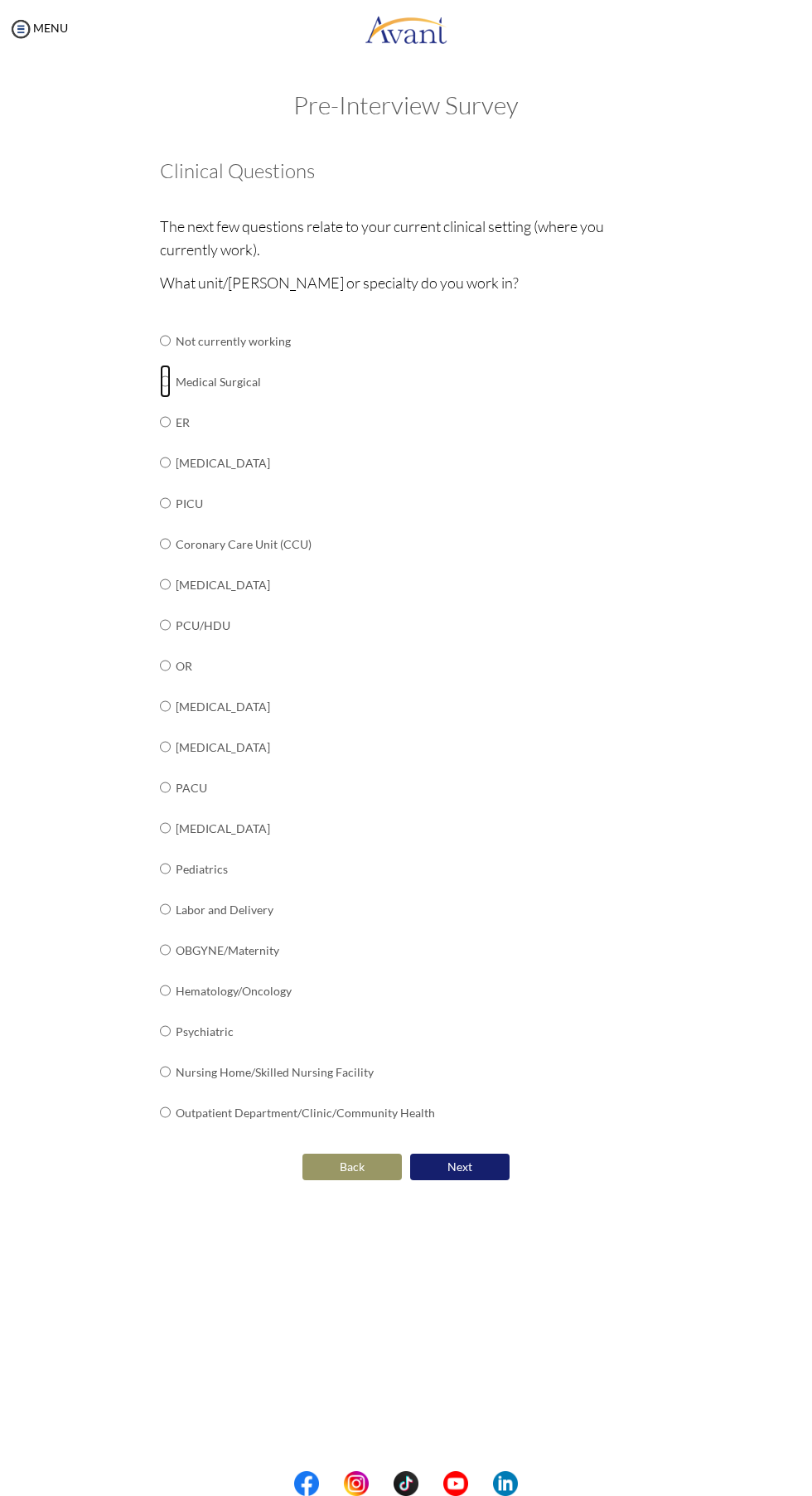
click at [166, 380] on input "radio" at bounding box center [165, 381] width 11 height 33
radio input "true"
click at [467, 1157] on button "Next" at bounding box center [460, 1167] width 99 height 28
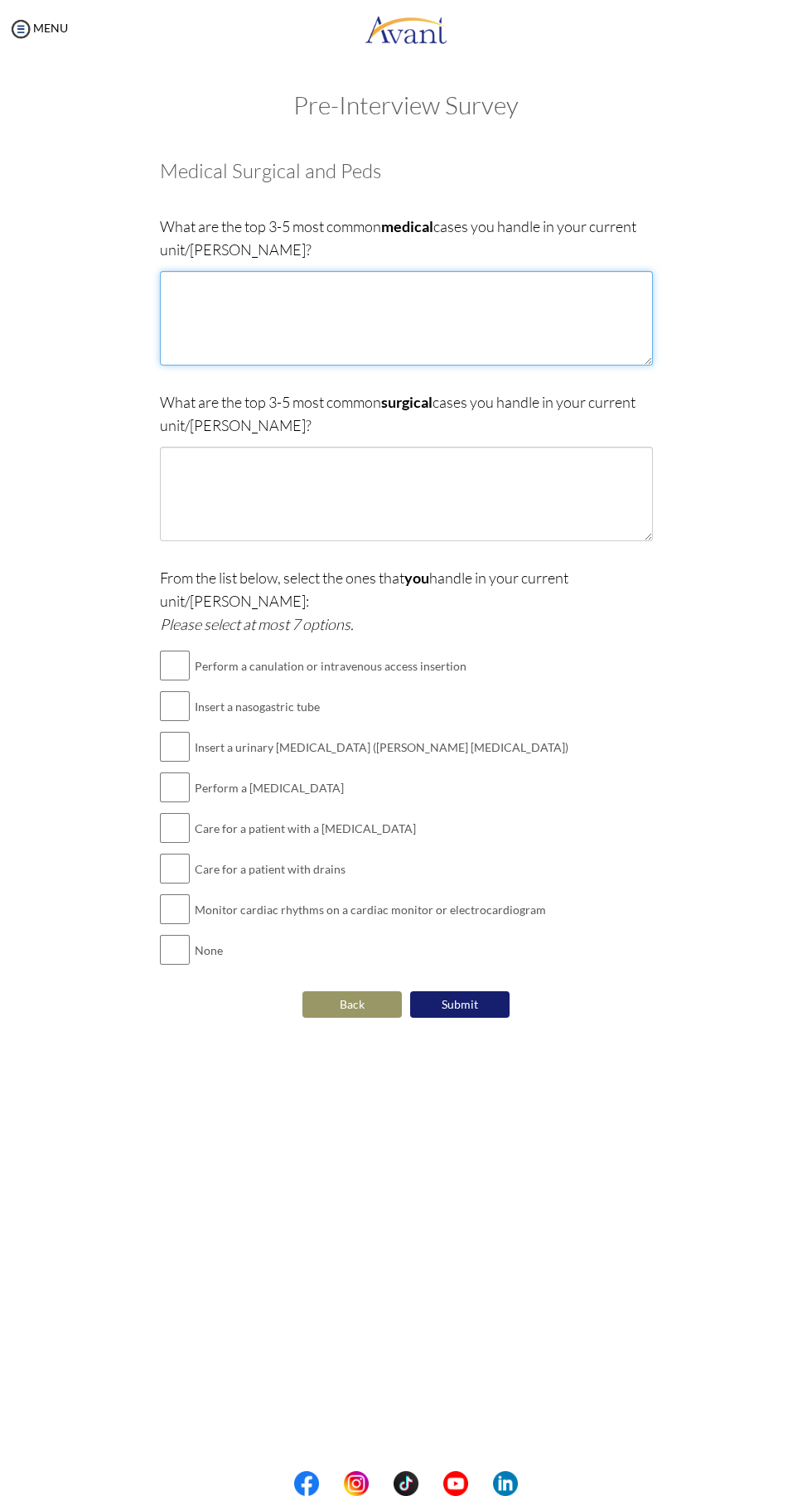
click at [477, 286] on textarea at bounding box center [406, 318] width 493 height 94
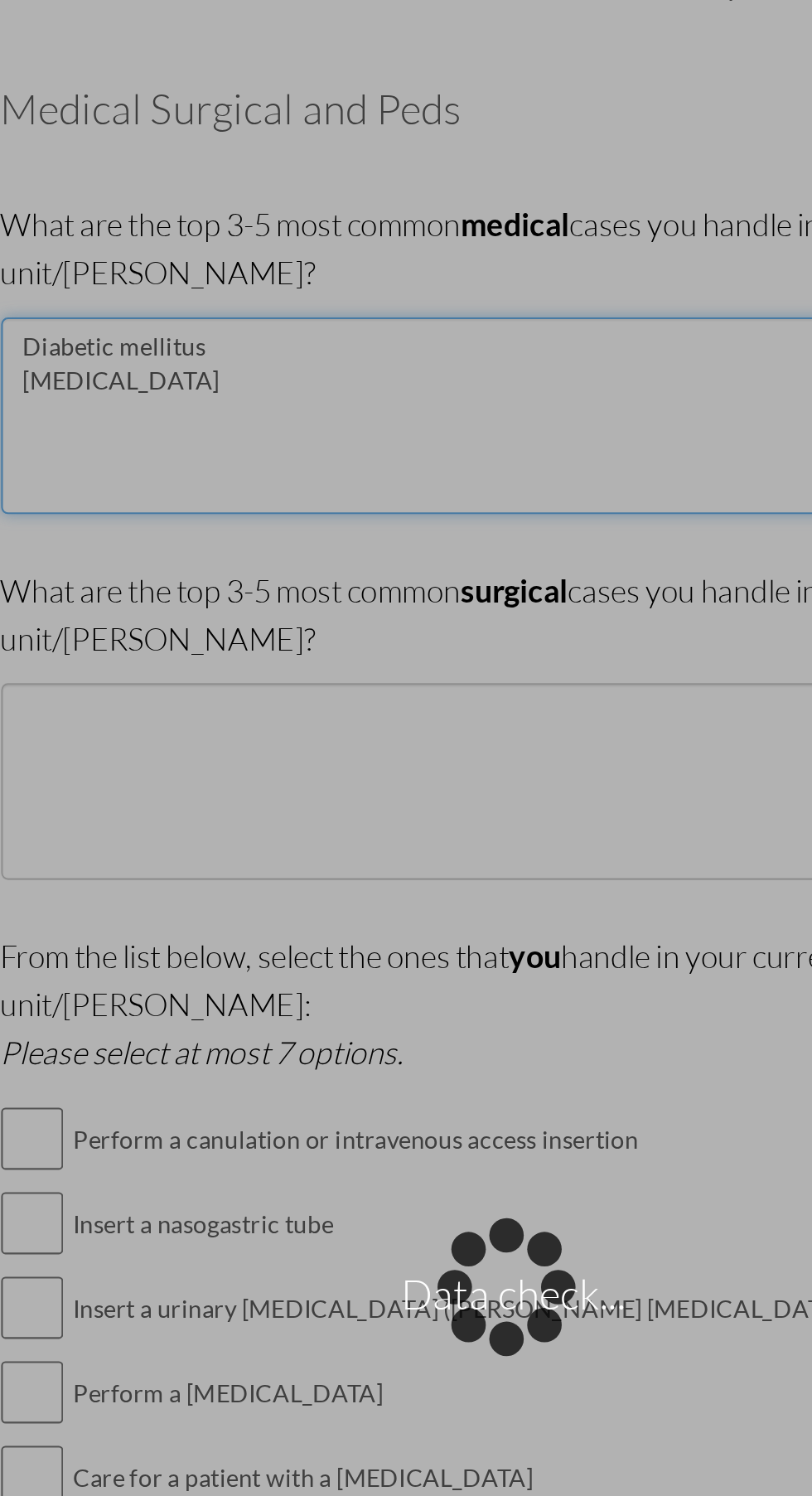
click at [265, 313] on textarea "Diabetic mellitus Hypertension" at bounding box center [406, 318] width 493 height 94
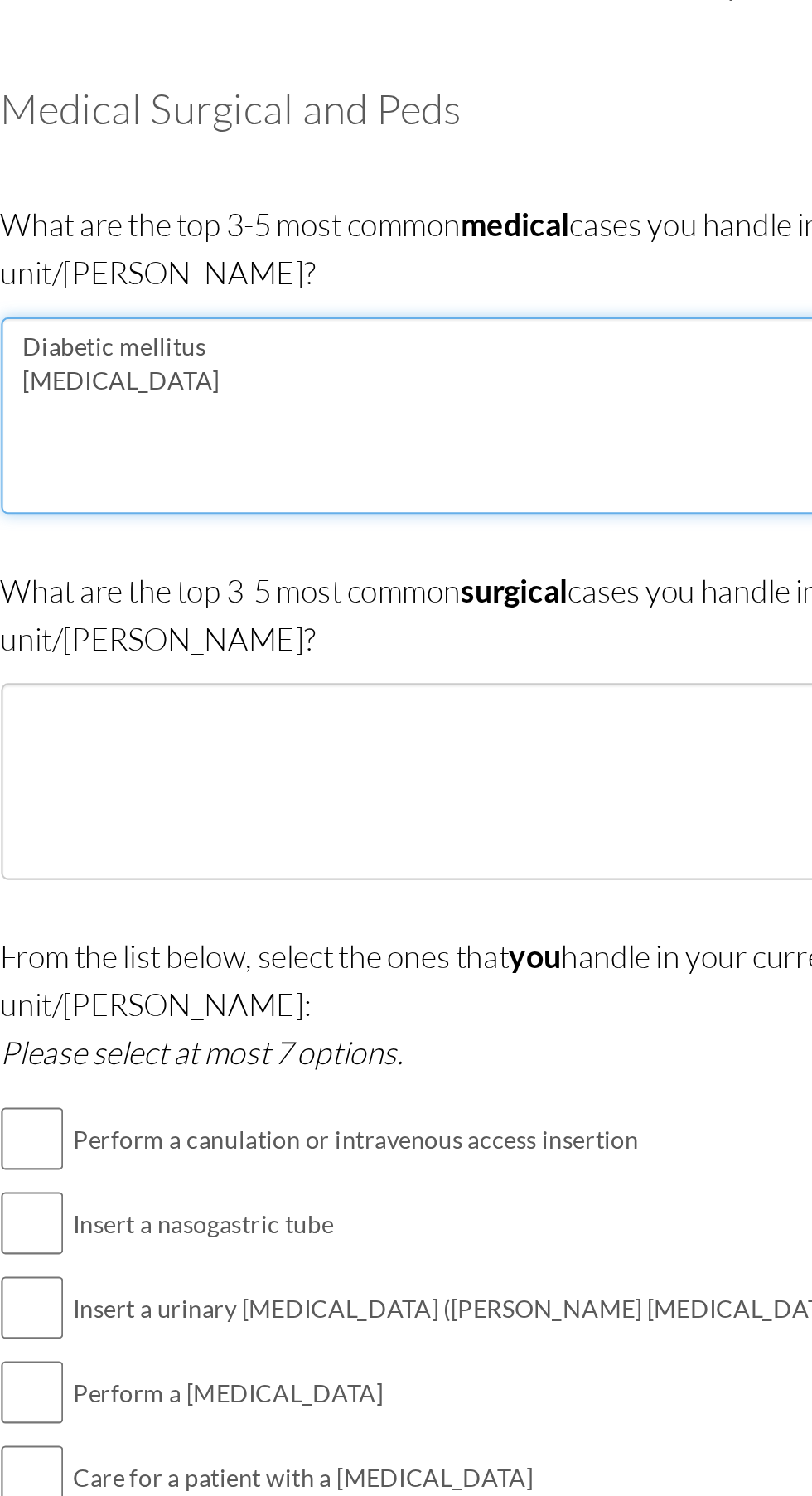
click at [260, 302] on textarea "Diabetic mellitus Hypertension" at bounding box center [406, 318] width 493 height 94
click at [254, 334] on textarea "Diabetic mellitus Hypertension Pneumonia Heart attack" at bounding box center [406, 318] width 493 height 94
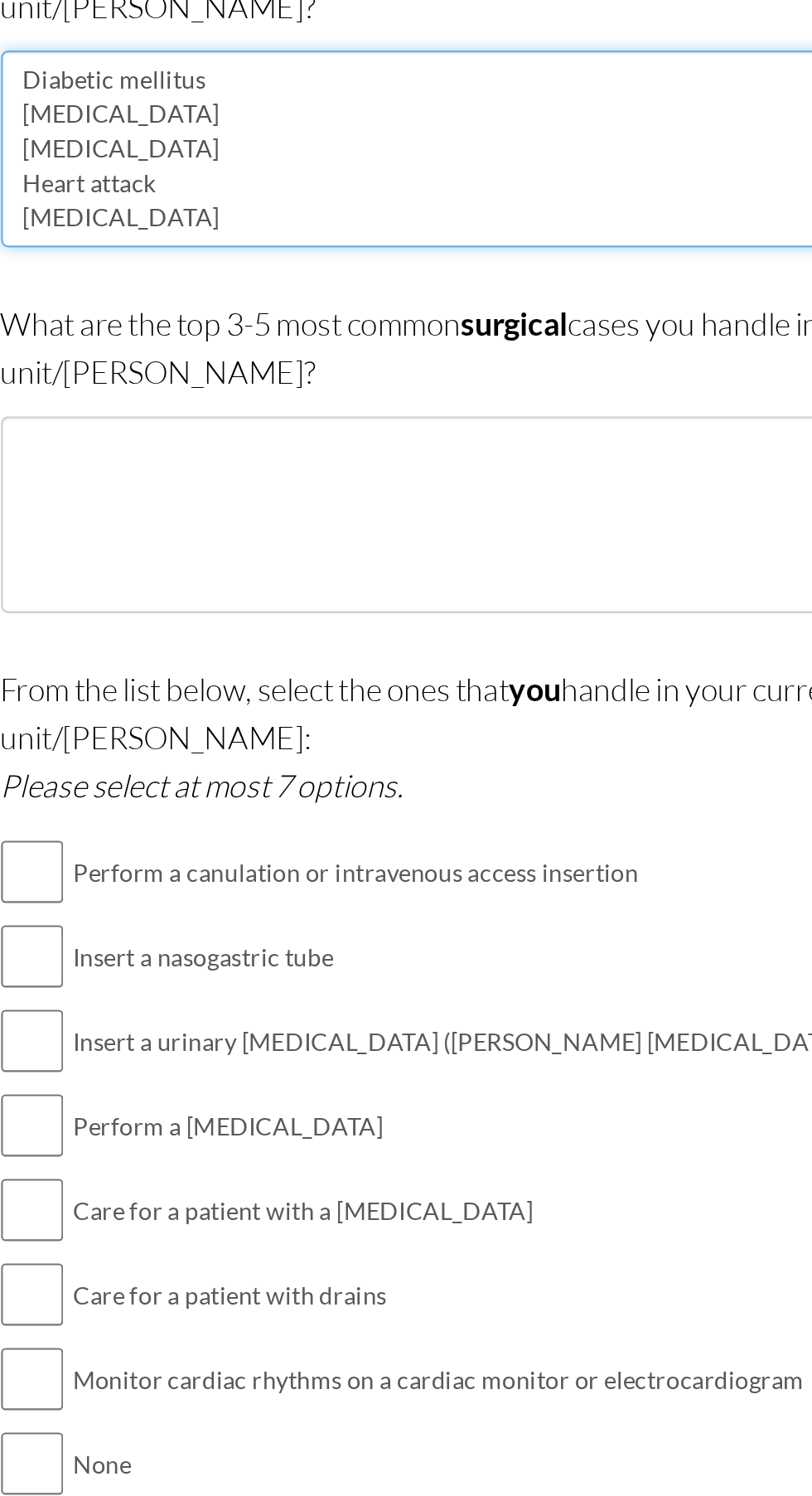
type textarea "Diabetic mellitus Hypertension Pneumonia Heart attack Urinary tract infection"
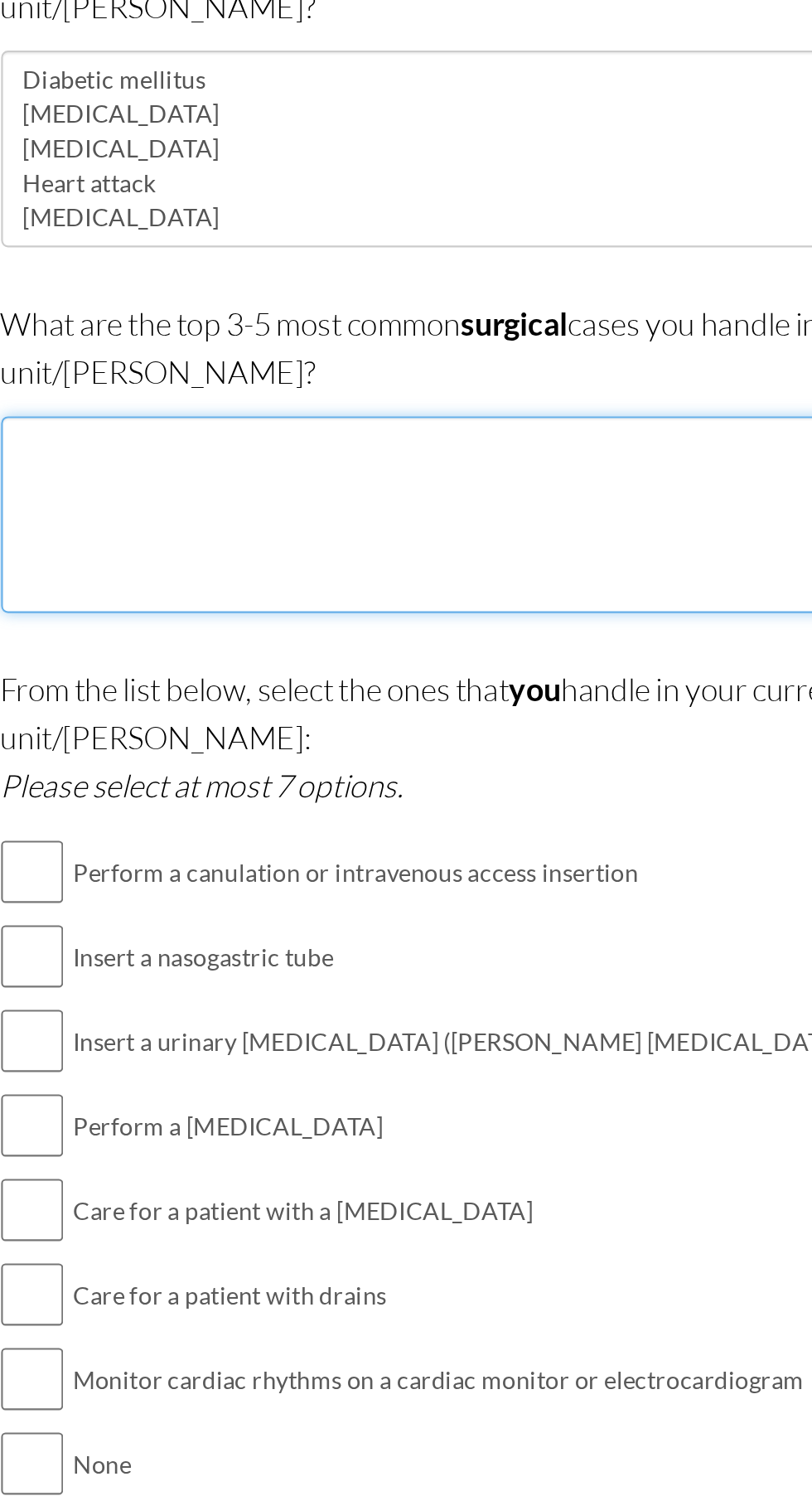
click at [367, 467] on textarea at bounding box center [406, 494] width 493 height 94
click at [217, 457] on textarea at bounding box center [406, 494] width 493 height 94
click at [200, 463] on textarea "Cholycestectomy" at bounding box center [406, 494] width 493 height 94
click at [217, 453] on textarea "Cholecestectomy" at bounding box center [406, 494] width 493 height 94
click at [294, 469] on textarea "Cholecystectomy" at bounding box center [406, 494] width 493 height 94
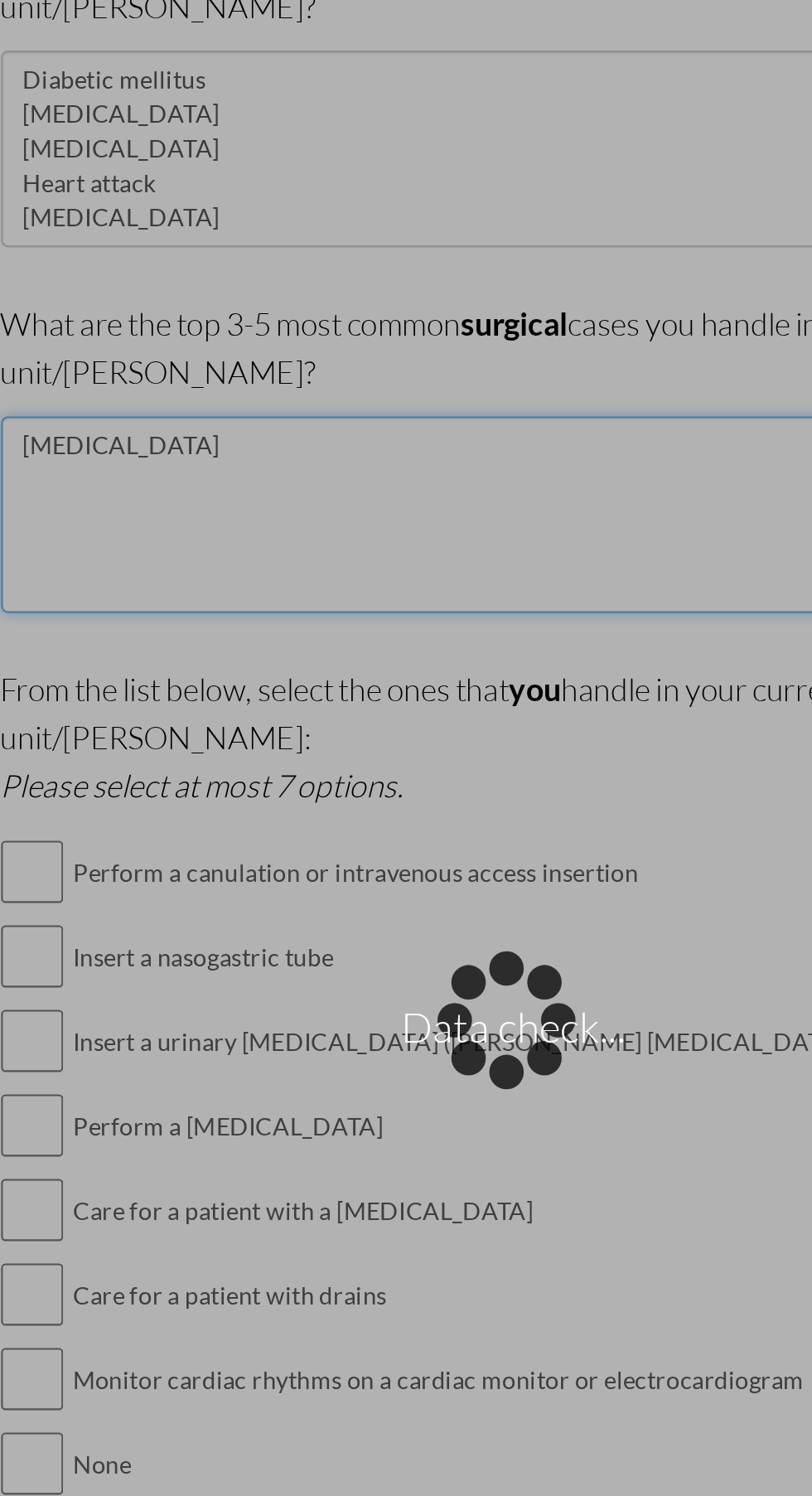
click at [288, 457] on textarea "Cholecystectomy" at bounding box center [406, 494] width 493 height 94
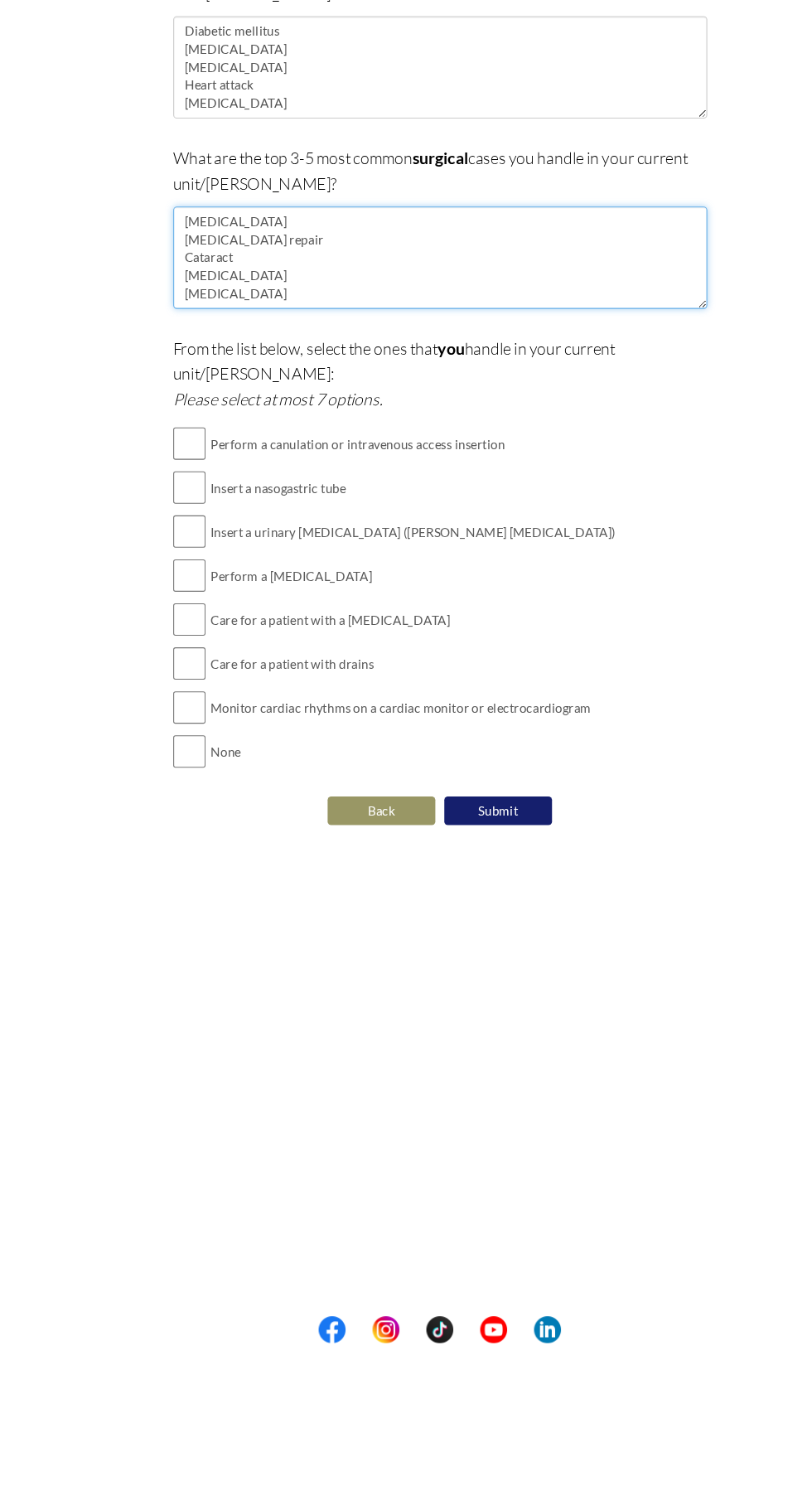
type textarea "Cholecystectomy Broken bone repair Cataract Skin graft Appendectomy"
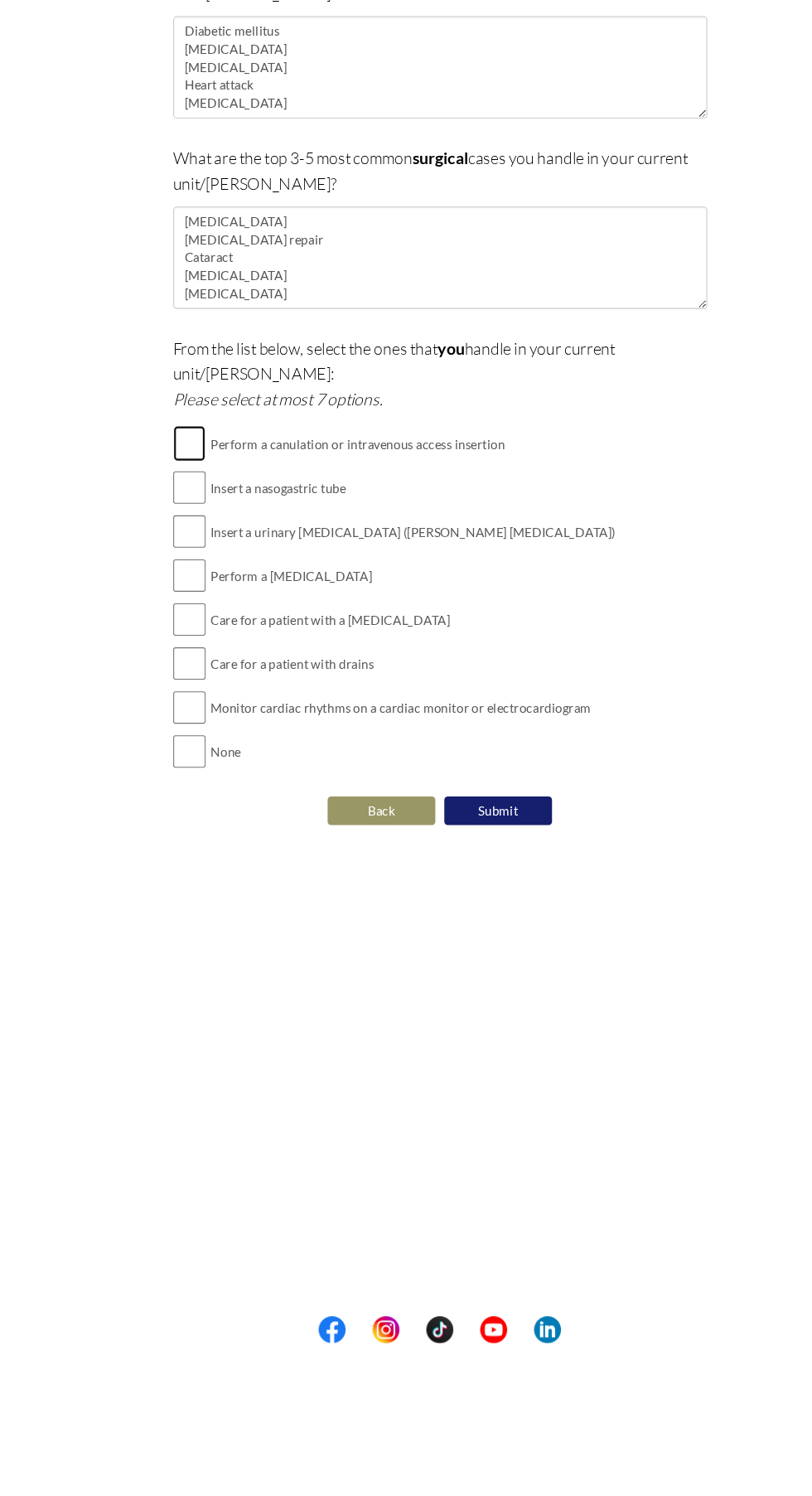
click at [169, 649] on input "checkbox" at bounding box center [174, 665] width 29 height 33
checkbox input "true"
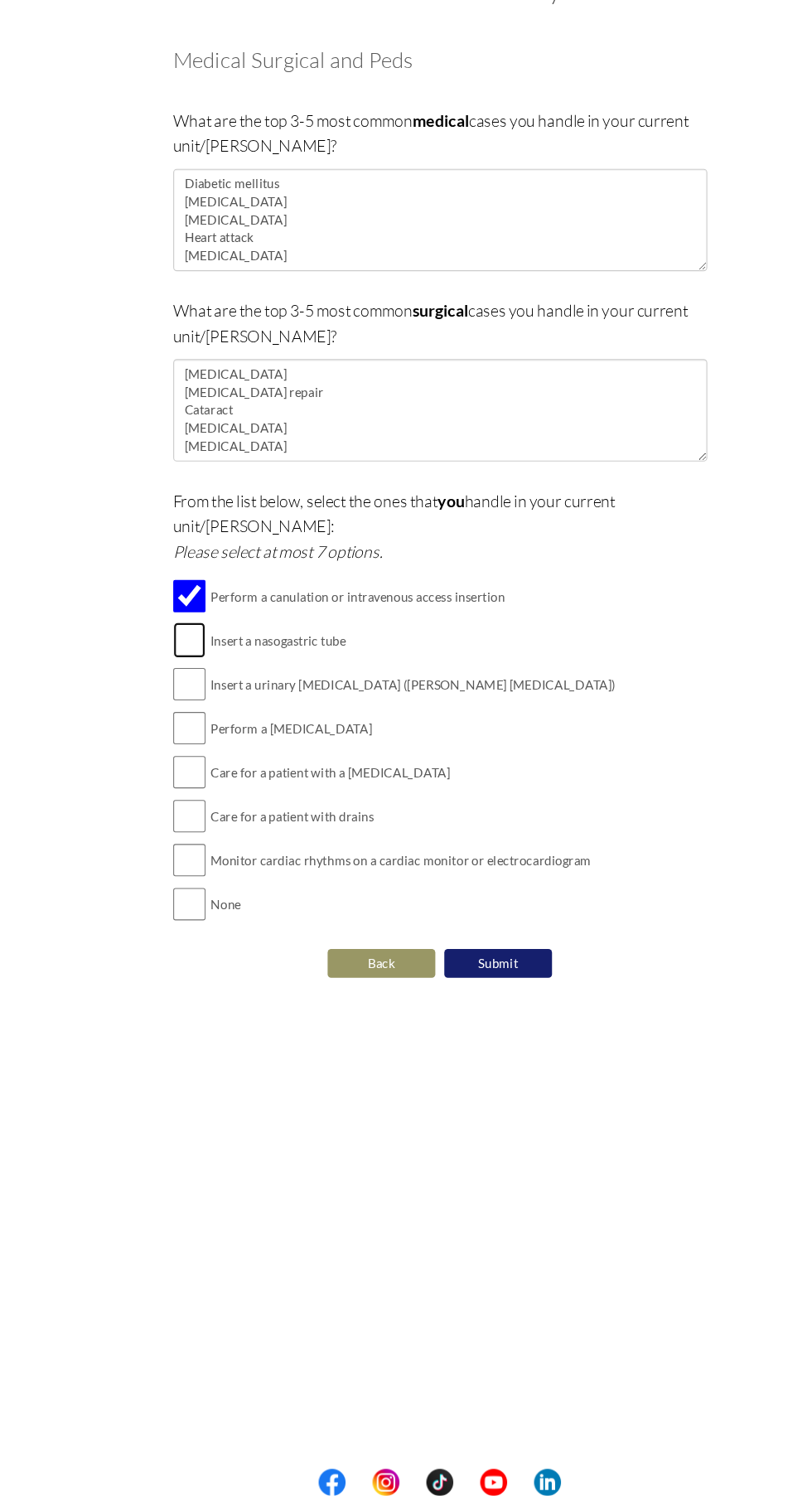
click at [179, 690] on input "checkbox" at bounding box center [174, 706] width 29 height 33
checkbox input "false"
click at [182, 649] on input "checkbox" at bounding box center [174, 665] width 29 height 33
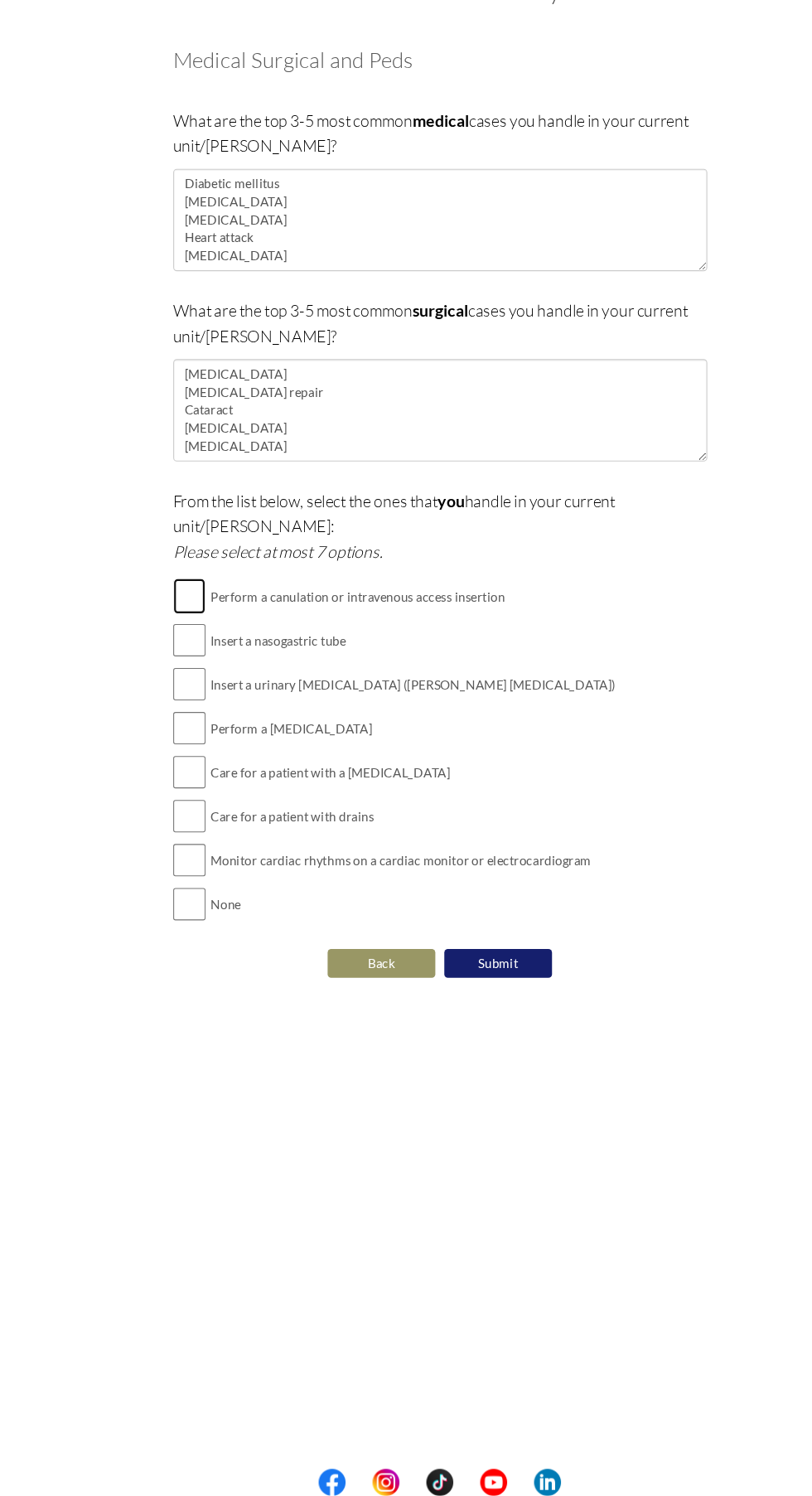
checkbox input "true"
click at [181, 690] on input "checkbox" at bounding box center [174, 706] width 29 height 33
checkbox input "true"
click at [181, 730] on input "checkbox" at bounding box center [174, 746] width 29 height 33
checkbox input "true"
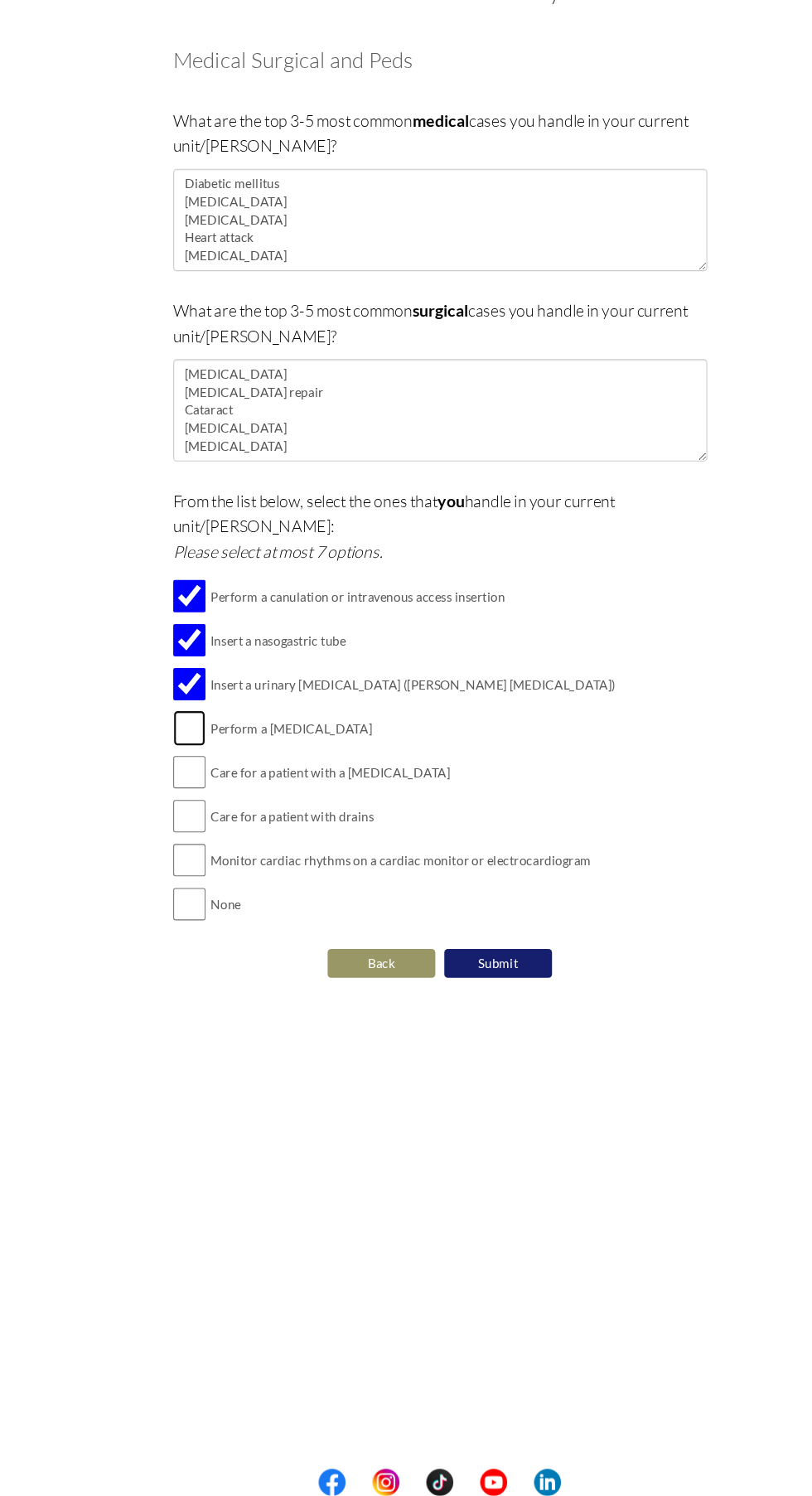
click at [188, 771] on input "checkbox" at bounding box center [174, 787] width 29 height 33
checkbox input "true"
click at [181, 811] on input "checkbox" at bounding box center [174, 827] width 29 height 33
checkbox input "true"
click at [467, 991] on button "Submit" at bounding box center [460, 1005] width 99 height 28
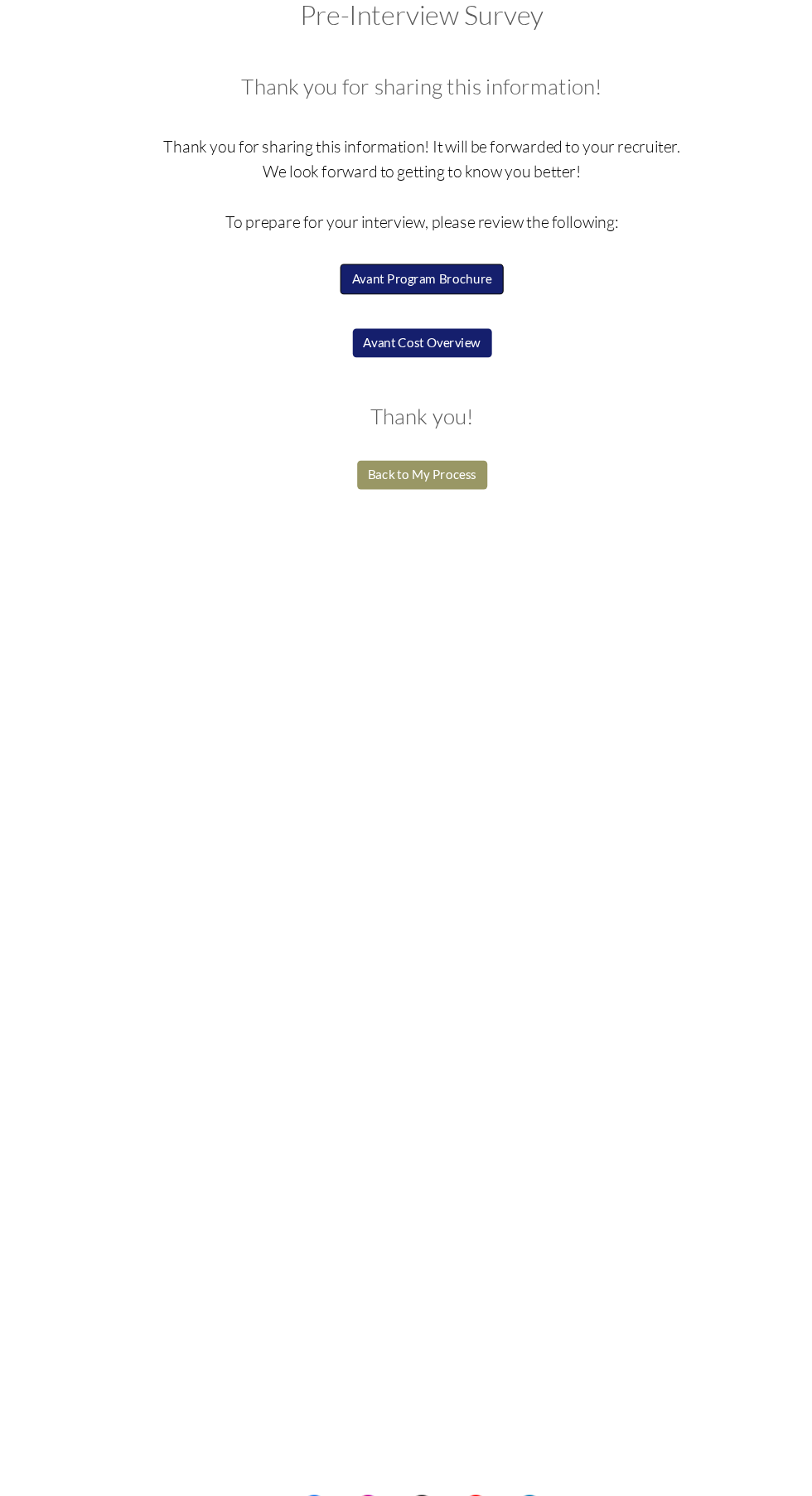
click at [437, 348] on button "Avant Program Brochure" at bounding box center [406, 348] width 151 height 28
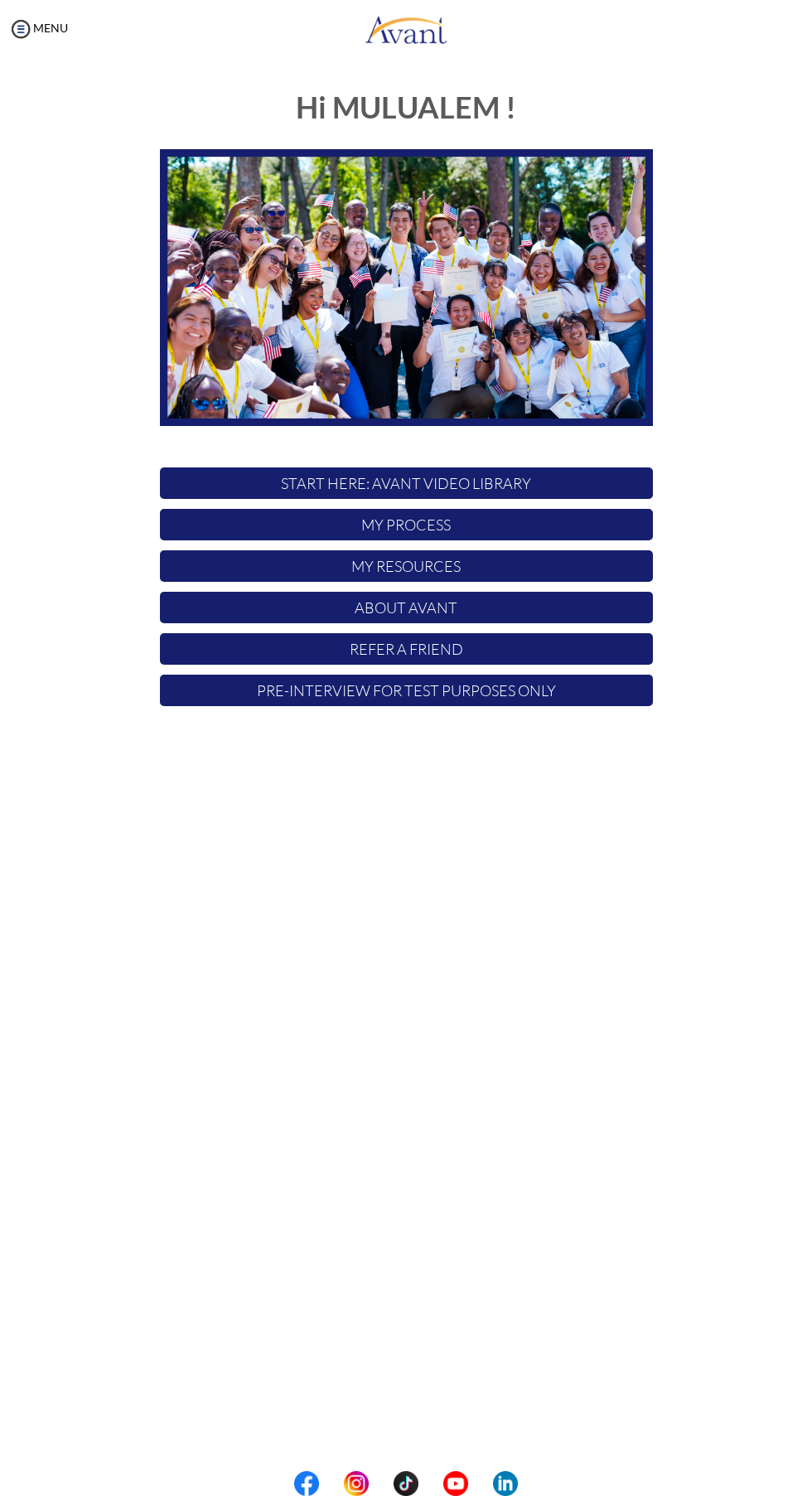
click at [435, 605] on p "About Avant" at bounding box center [406, 606] width 493 height 31
